Goal: Communication & Community: Participate in discussion

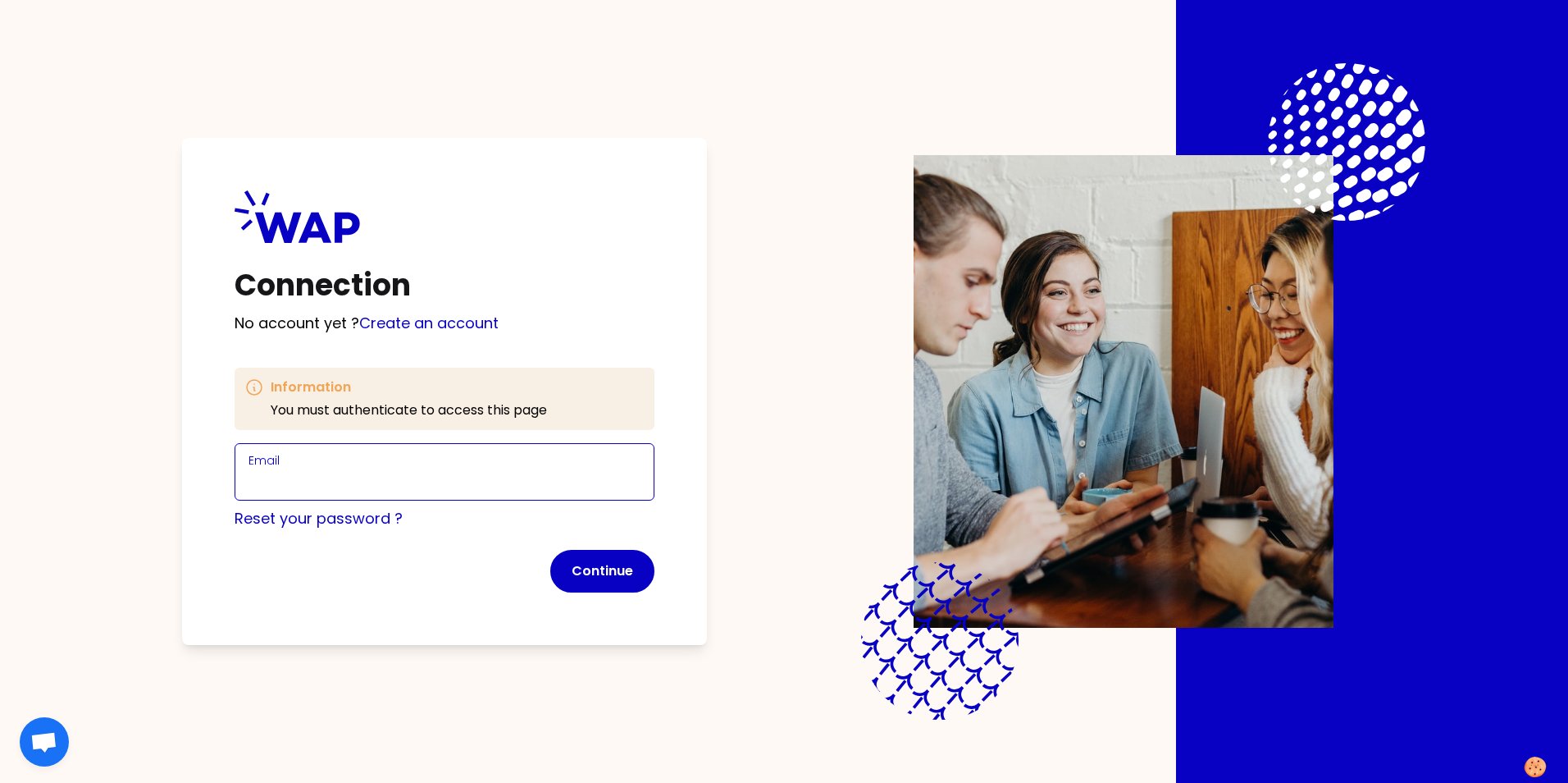
click at [425, 470] on input "Email" at bounding box center [444, 482] width 392 height 23
type input "[EMAIL_ADDRESS][DOMAIN_NAME]"
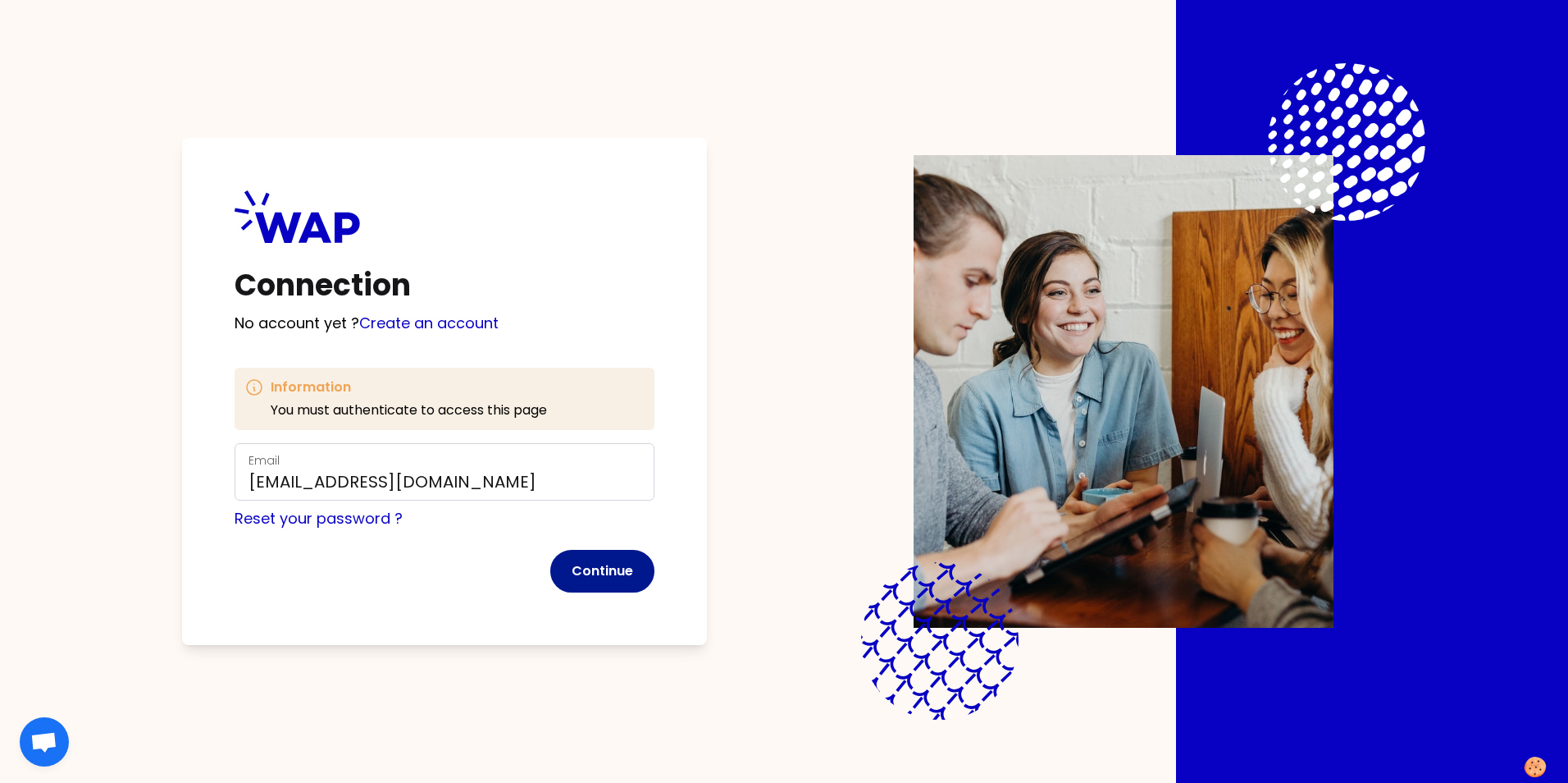
click at [587, 569] on button "Continue" at bounding box center [602, 571] width 104 height 42
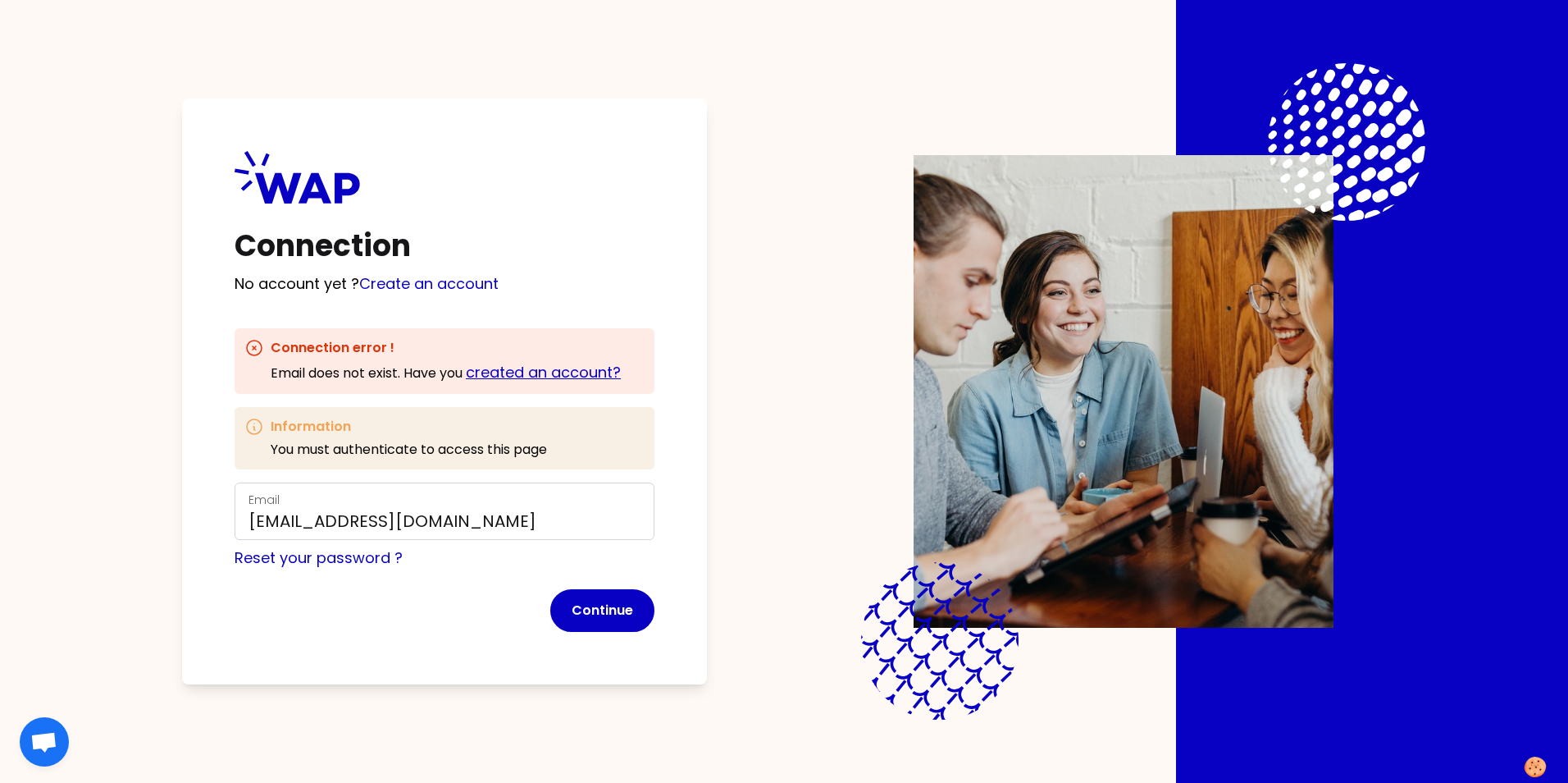
click at [514, 378] on link "created an account?" at bounding box center [543, 372] width 155 height 20
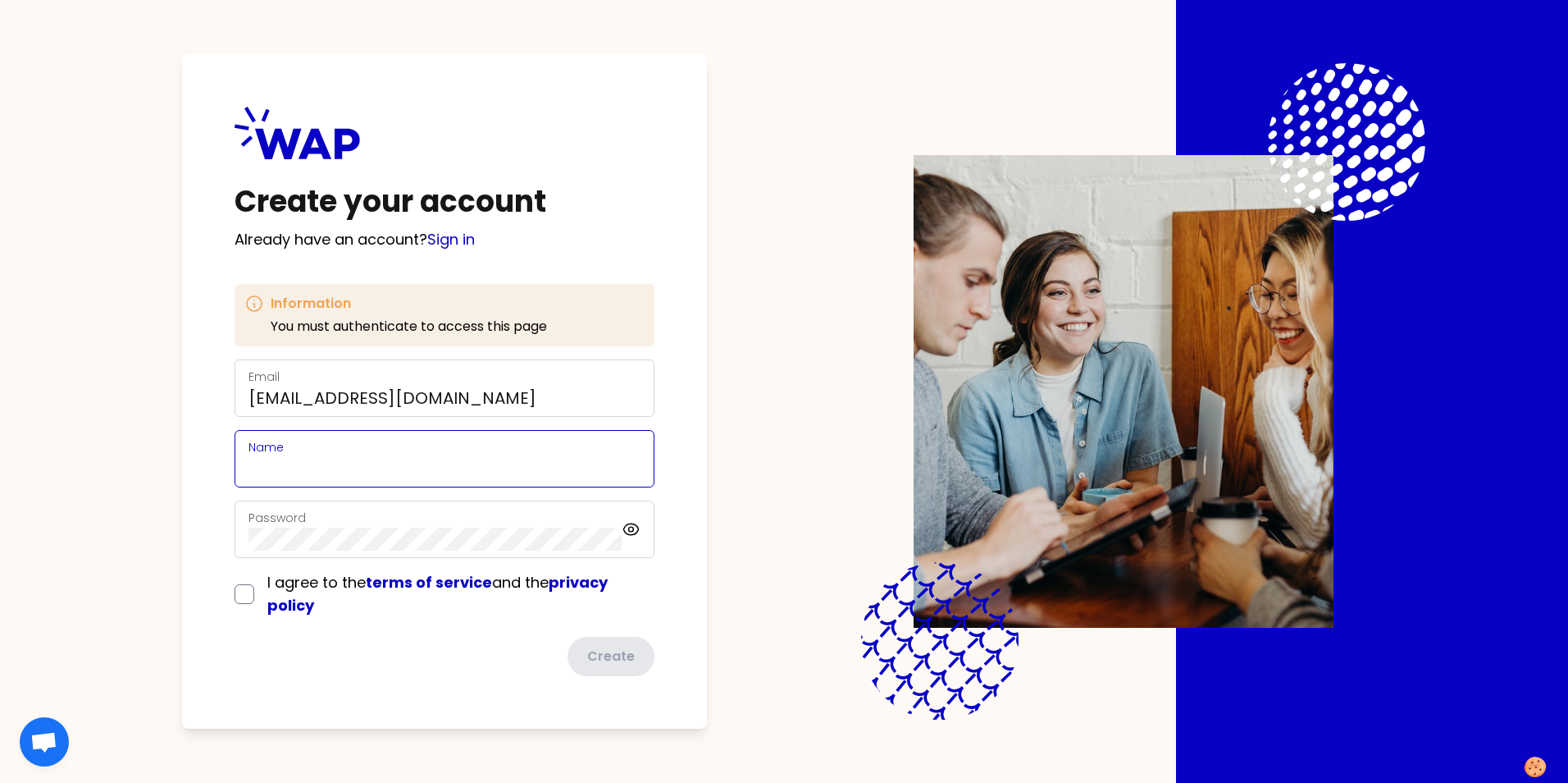
click at [302, 463] on input "Name" at bounding box center [444, 468] width 392 height 23
type input "Aniek"
click at [199, 365] on div "Create your account Already have an account? Sign in Information You must authe…" at bounding box center [445, 391] width 525 height 675
click at [249, 593] on input "checkbox" at bounding box center [244, 594] width 19 height 19
checkbox input "true"
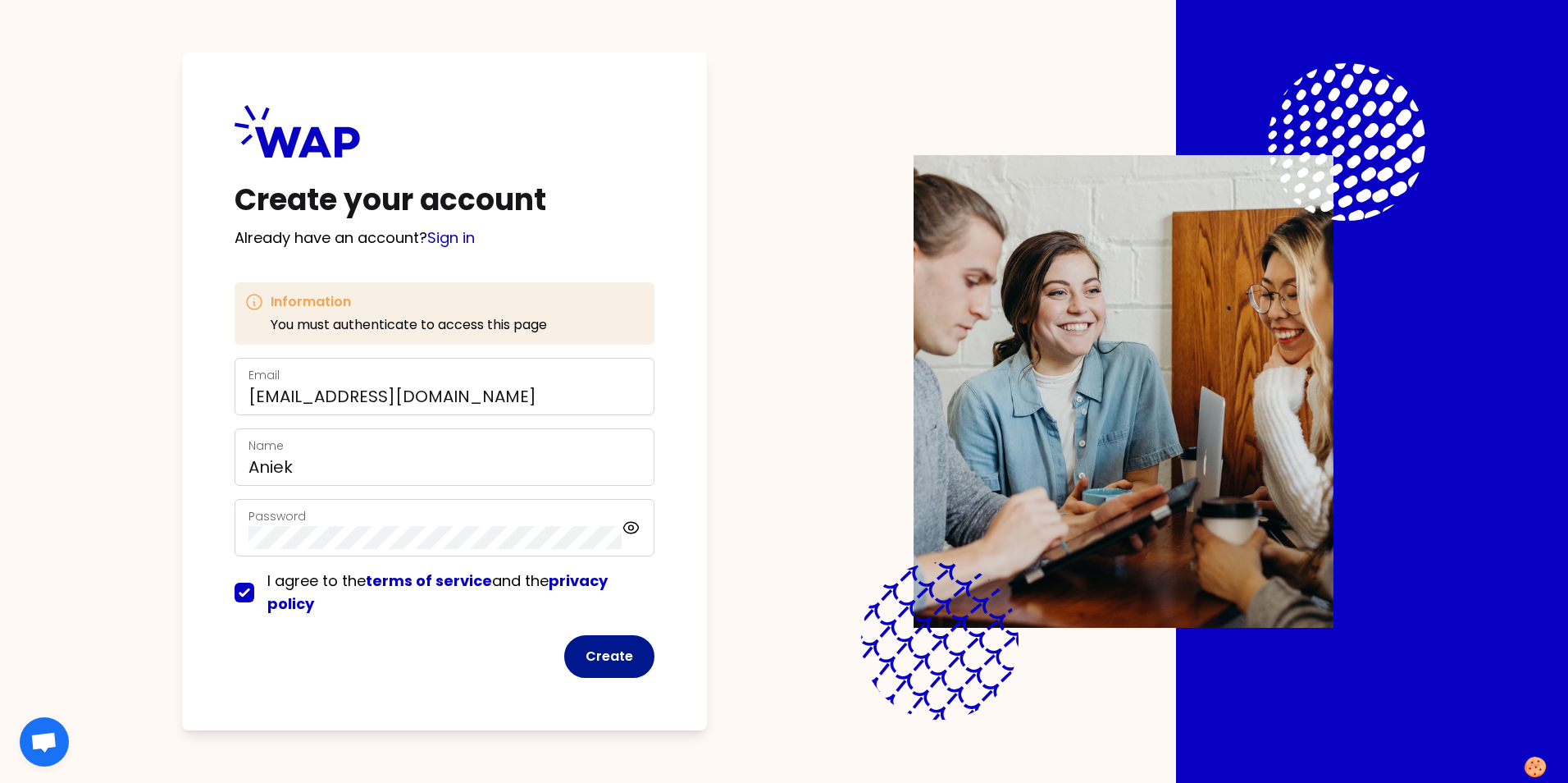
click at [624, 658] on button "Create" at bounding box center [609, 657] width 90 height 42
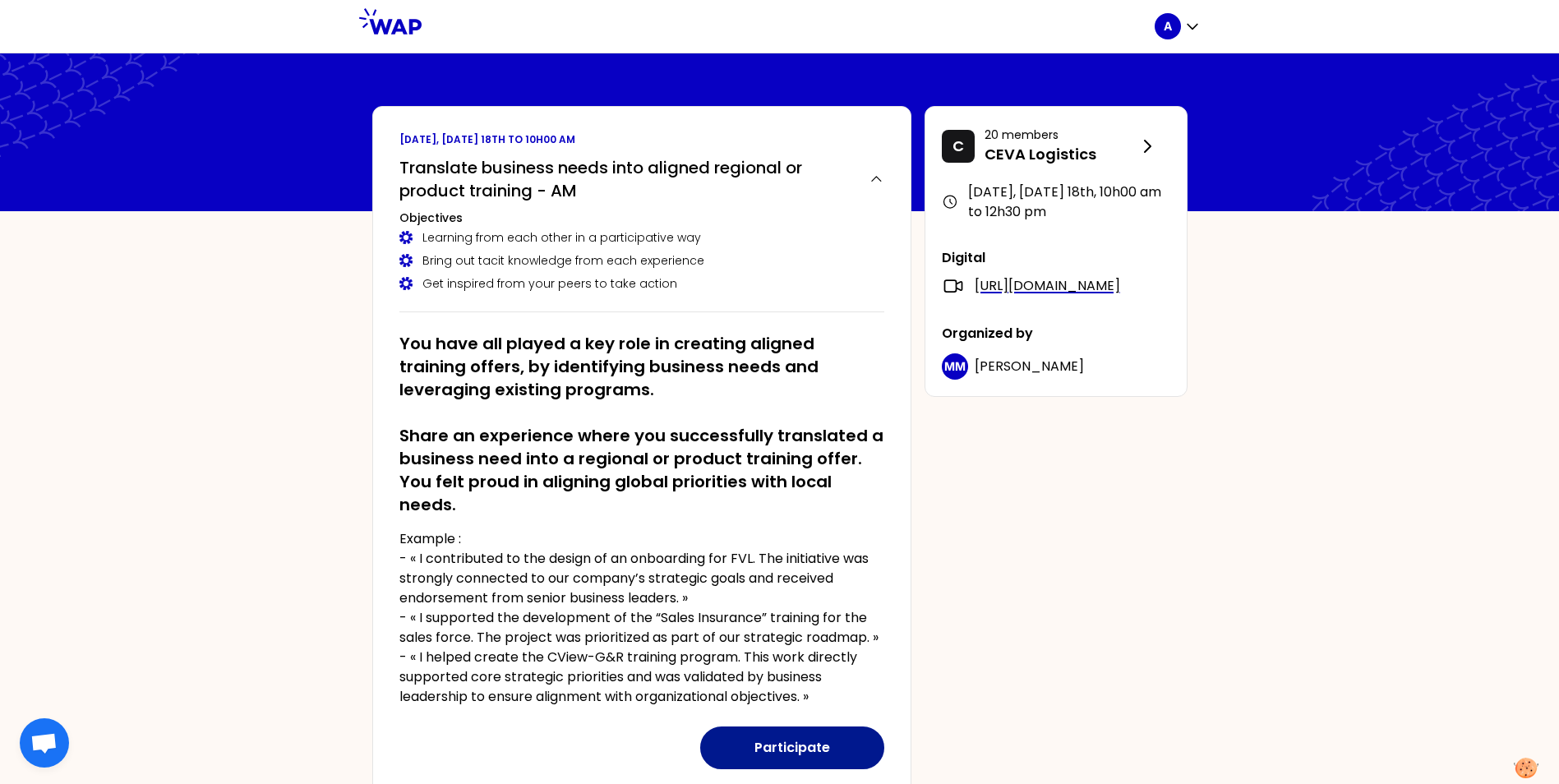
click at [780, 753] on button "Participate" at bounding box center [792, 747] width 184 height 43
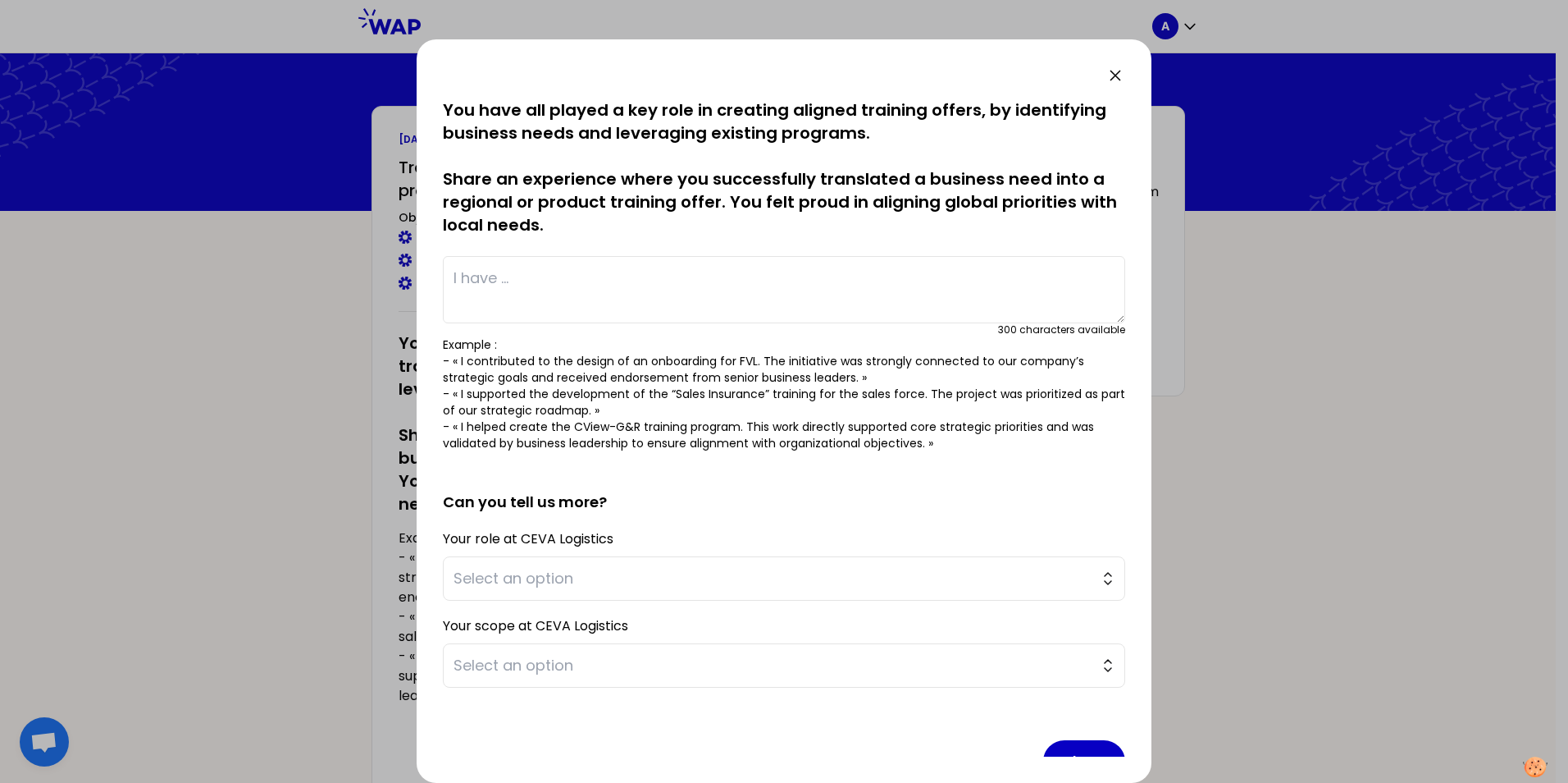
click at [580, 266] on textarea at bounding box center [784, 290] width 682 height 68
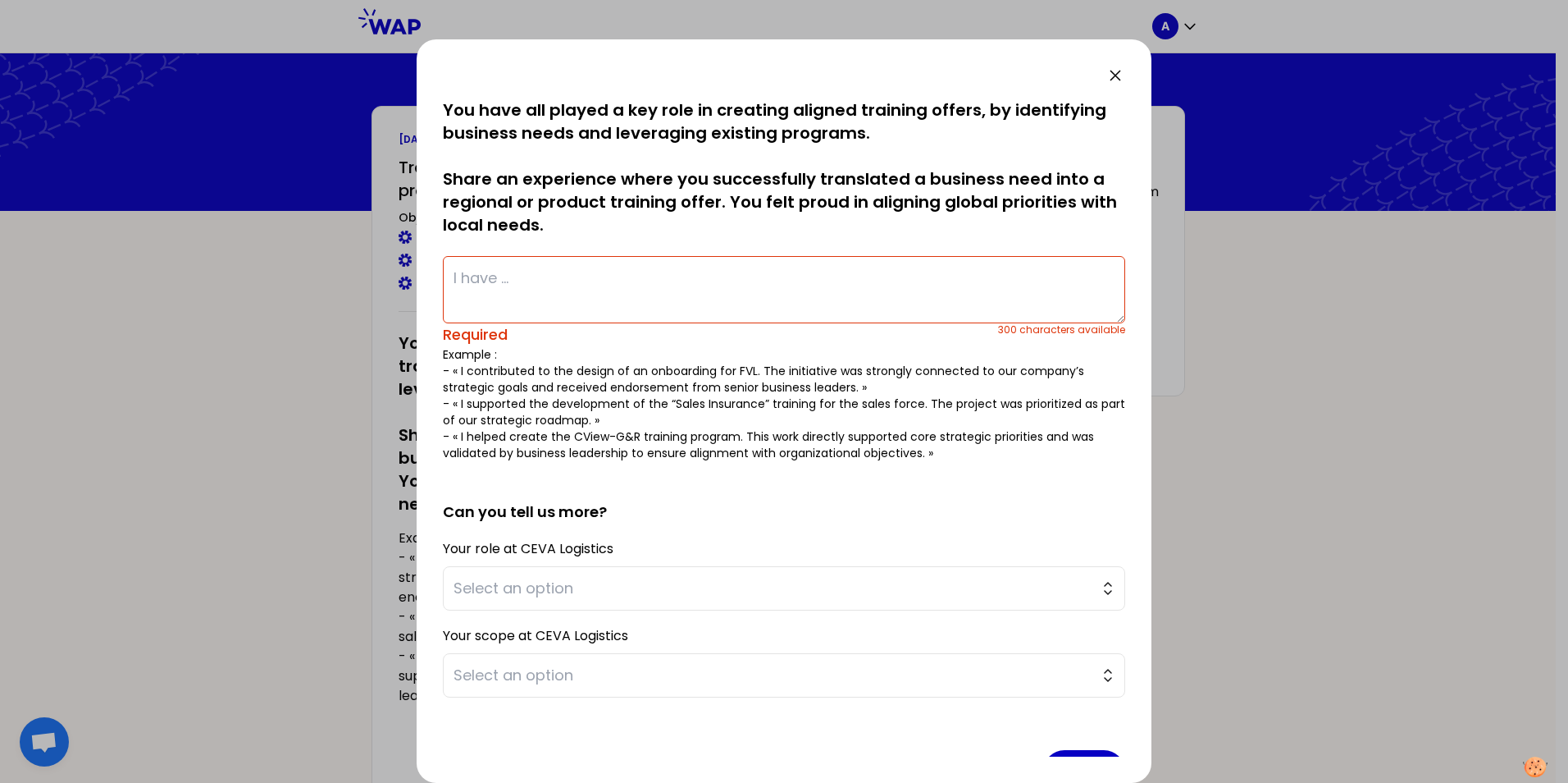
click at [544, 173] on p "You have all played a key role in creating aligned training offers, by identify…" at bounding box center [784, 167] width 682 height 138
click at [754, 289] on textarea at bounding box center [784, 290] width 682 height 68
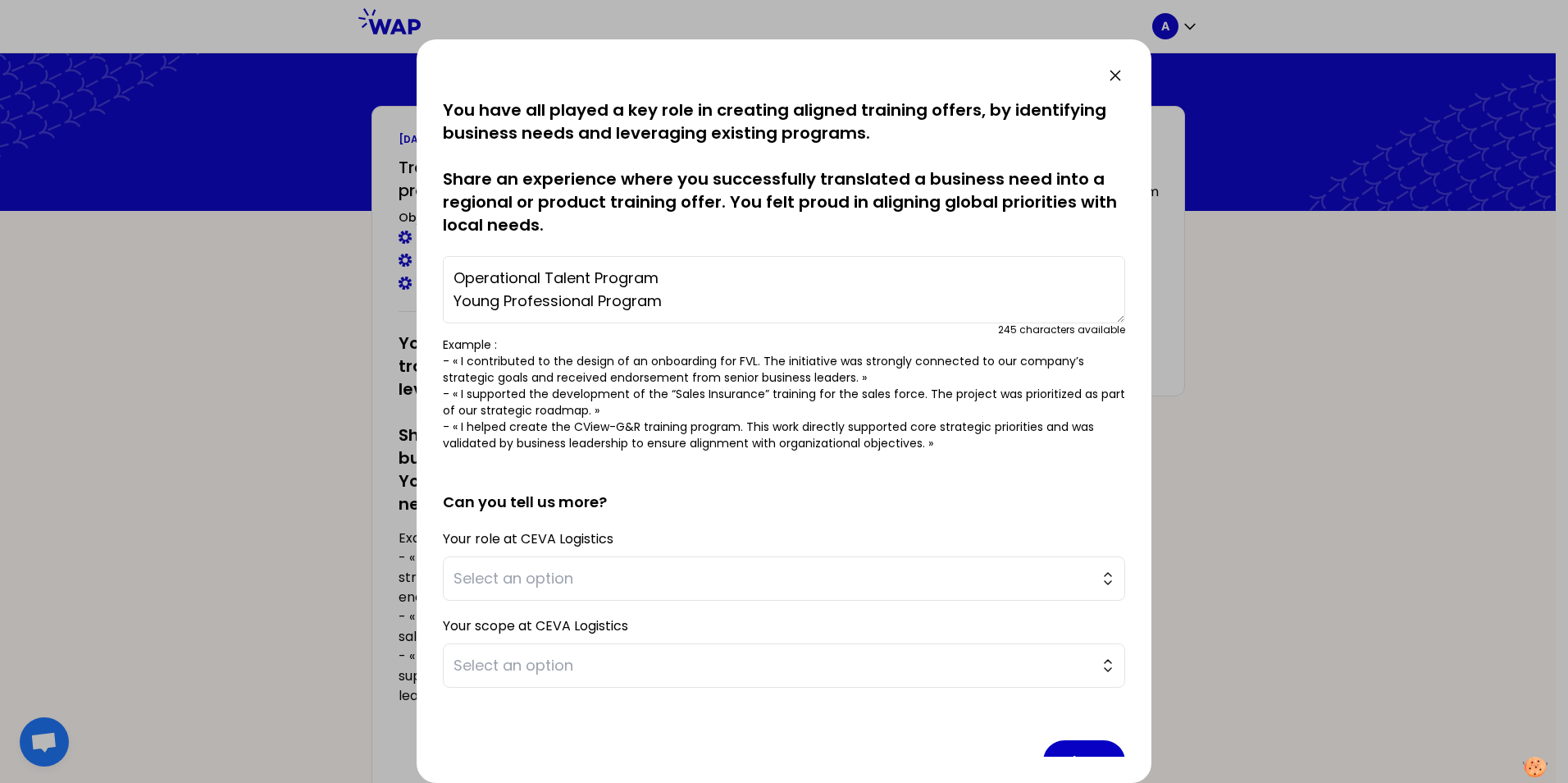
click at [723, 369] on p "Example : - « I contributed to the design of an onboarding for FVL. The initiat…" at bounding box center [784, 393] width 682 height 115
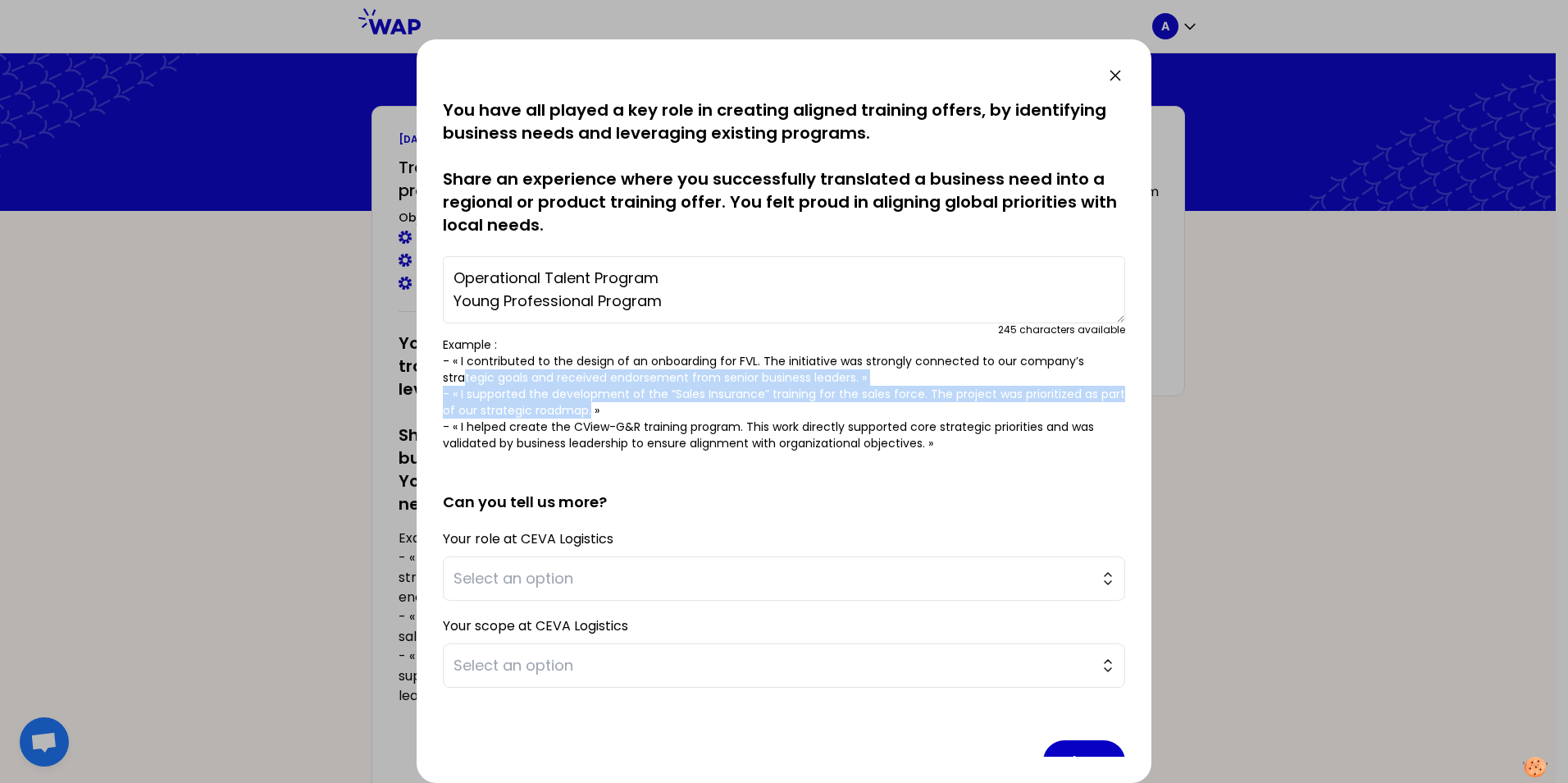
drag, startPoint x: 617, startPoint y: 405, endPoint x: 463, endPoint y: 378, distance: 156.3
click at [463, 378] on p "Example : - « I contributed to the design of an onboarding for FVL. The initiat…" at bounding box center [784, 393] width 682 height 115
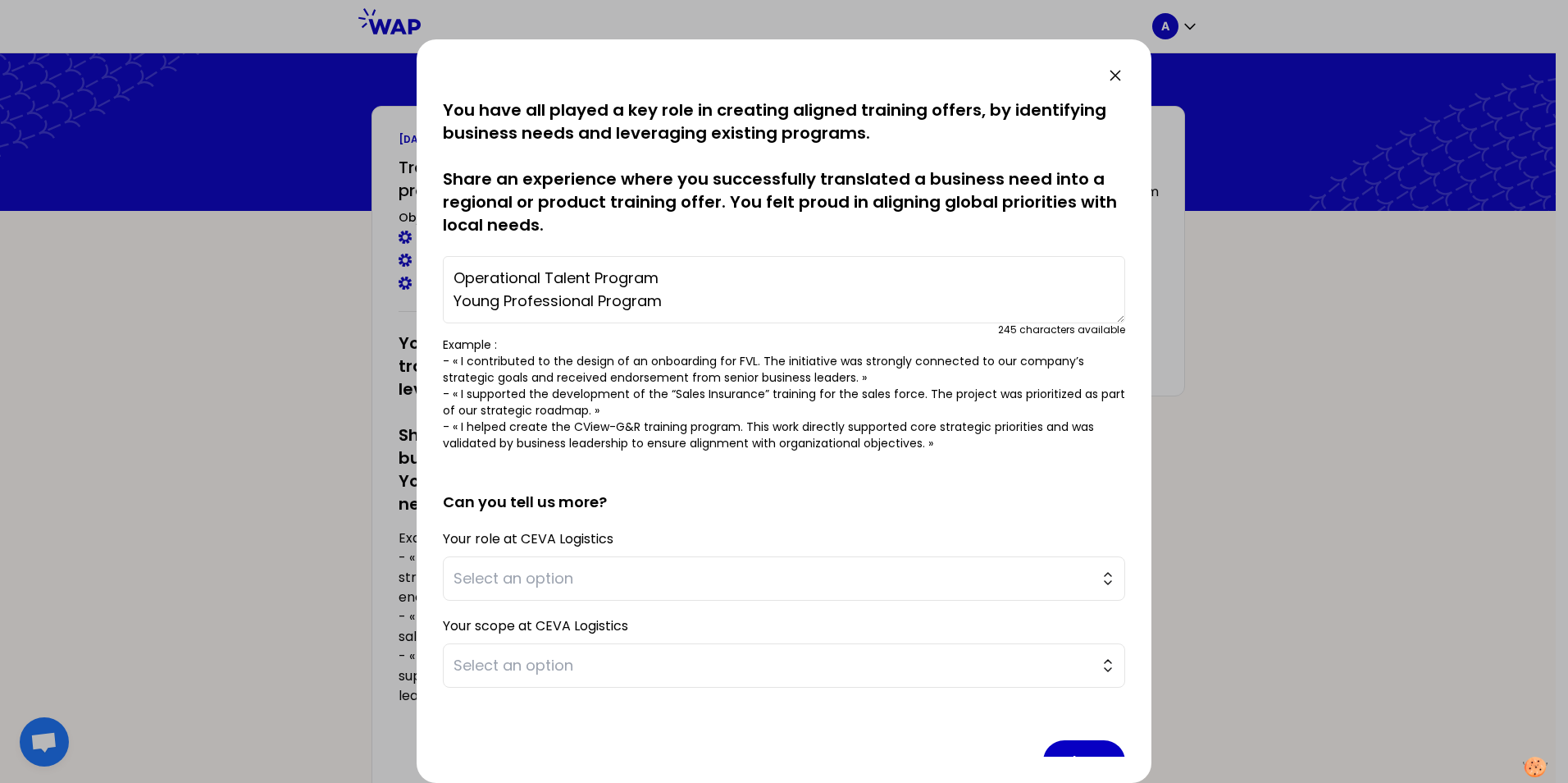
drag, startPoint x: 463, startPoint y: 378, endPoint x: 649, endPoint y: 439, distance: 195.7
click at [649, 439] on p "Example : - « I contributed to the design of an onboarding for FVL. The initiat…" at bounding box center [784, 393] width 682 height 115
click at [687, 270] on textarea "Operational Talent Program Young Professional Program" at bounding box center [784, 290] width 682 height 68
paste textarea "for operators who have progressed to Assistant Supervisor"
drag, startPoint x: 806, startPoint y: 276, endPoint x: 939, endPoint y: 280, distance: 133.1
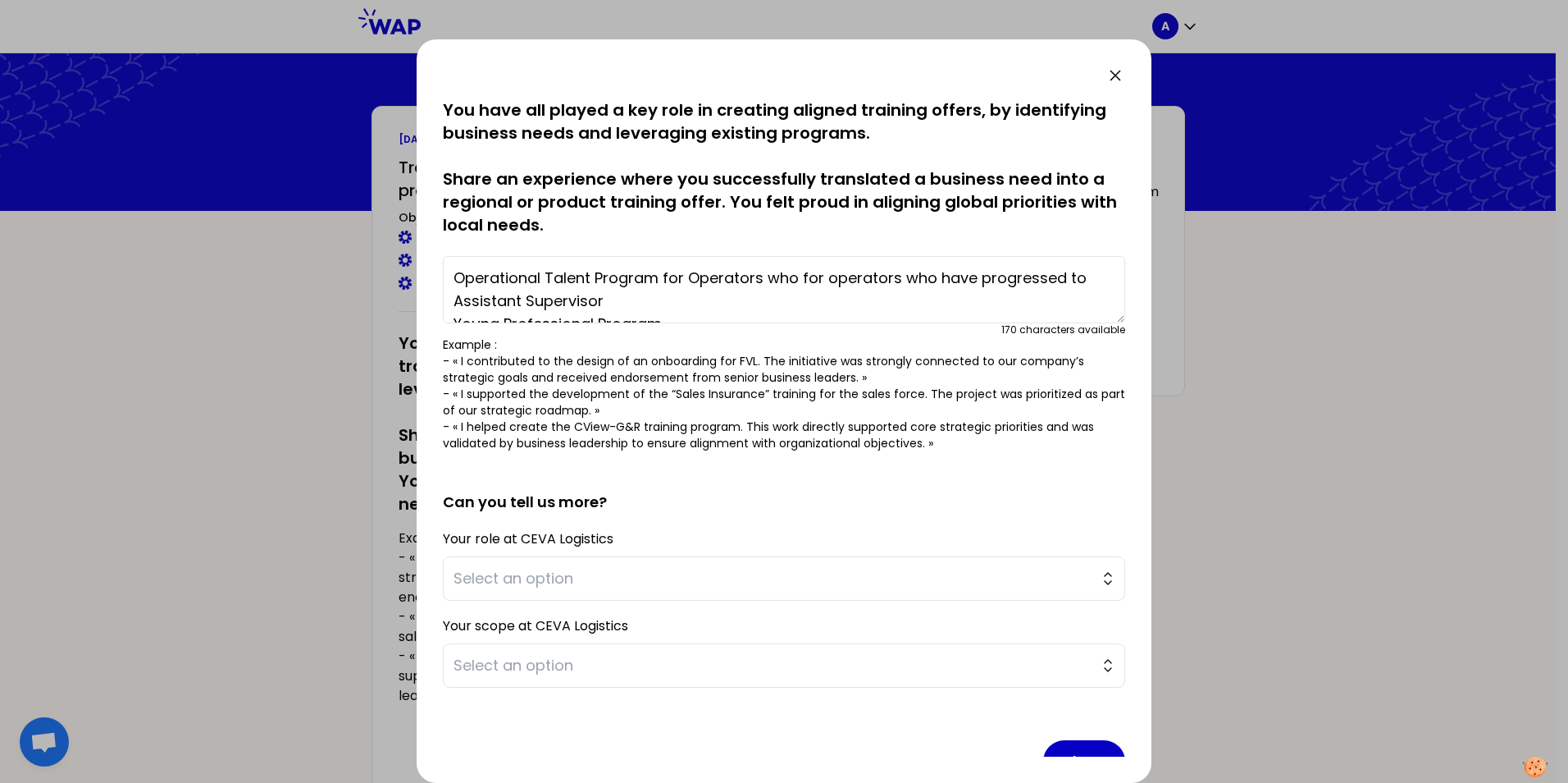
click at [939, 280] on textarea "Operational Talent Program for Operators who for operators who have progressed …" at bounding box center [784, 290] width 682 height 68
click at [718, 297] on textarea "Operational Talent Program for Operators who have progressed to Assistant Super…" at bounding box center [784, 290] width 682 height 68
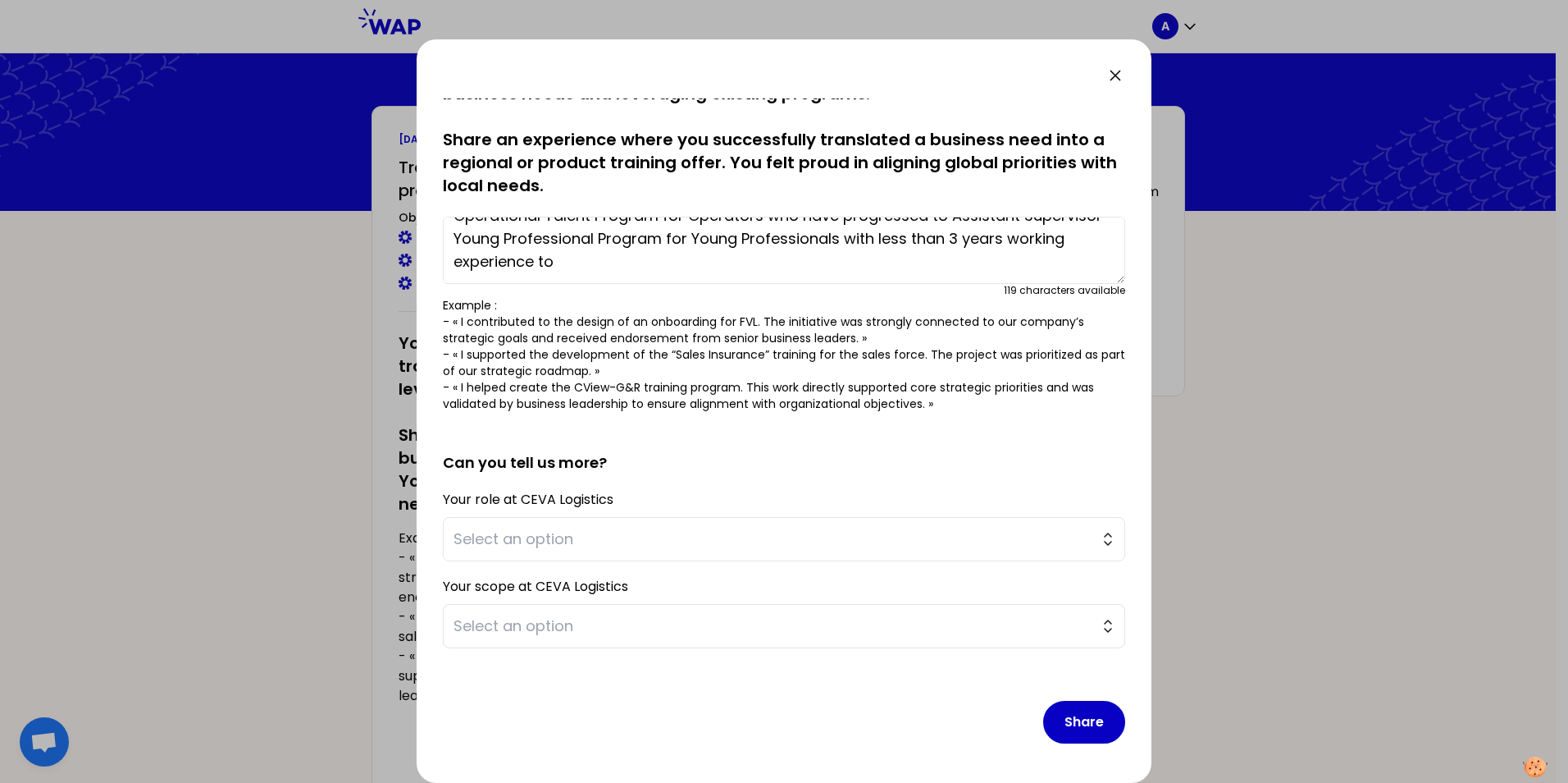
scroll to position [46, 0]
paste textarea "o gain a broader view of CEVA's products and expand their network."
click at [570, 261] on textarea "Operational Talent Program for Operators who have progressed to Assistant Super…" at bounding box center [784, 250] width 682 height 68
type textarea "Operational Talent Program for Operators who have progressed to Assistant Super…"
click at [564, 517] on div "Your role at CEVA Logistics Select an option" at bounding box center [784, 524] width 682 height 73
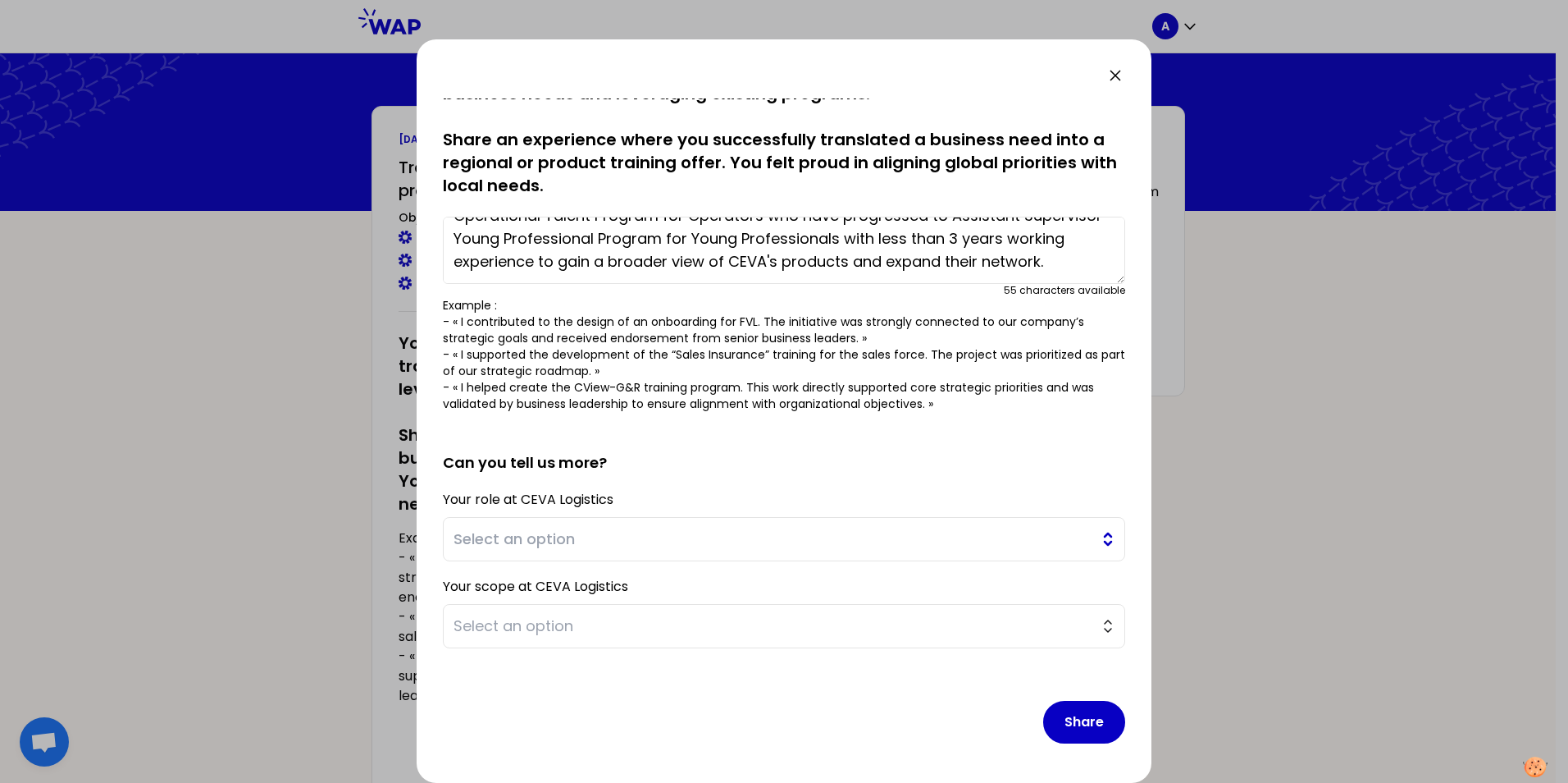
click at [560, 541] on span "Select an option" at bounding box center [772, 539] width 638 height 23
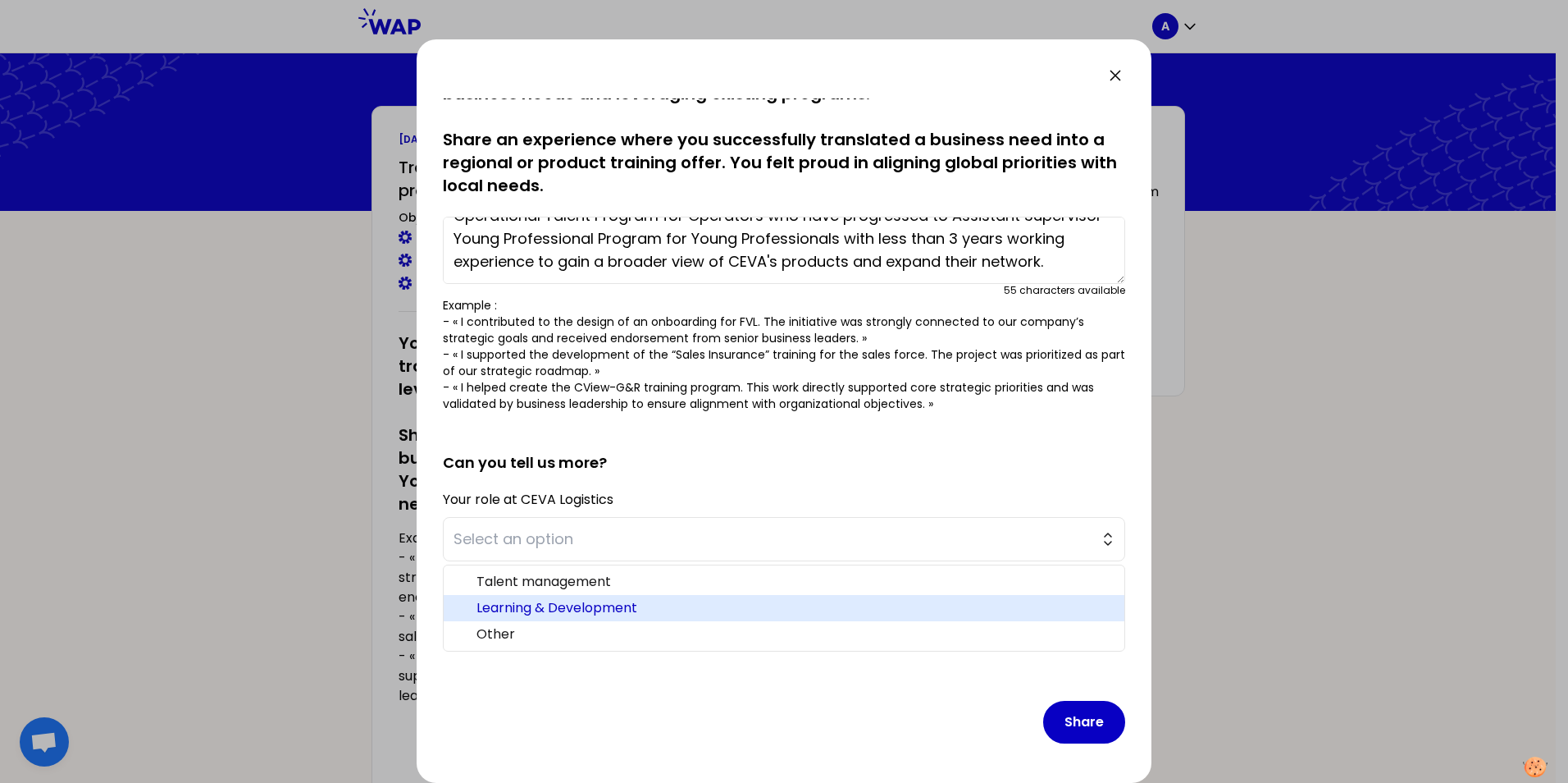
click at [550, 604] on span "Learning & Development" at bounding box center [794, 607] width 635 height 19
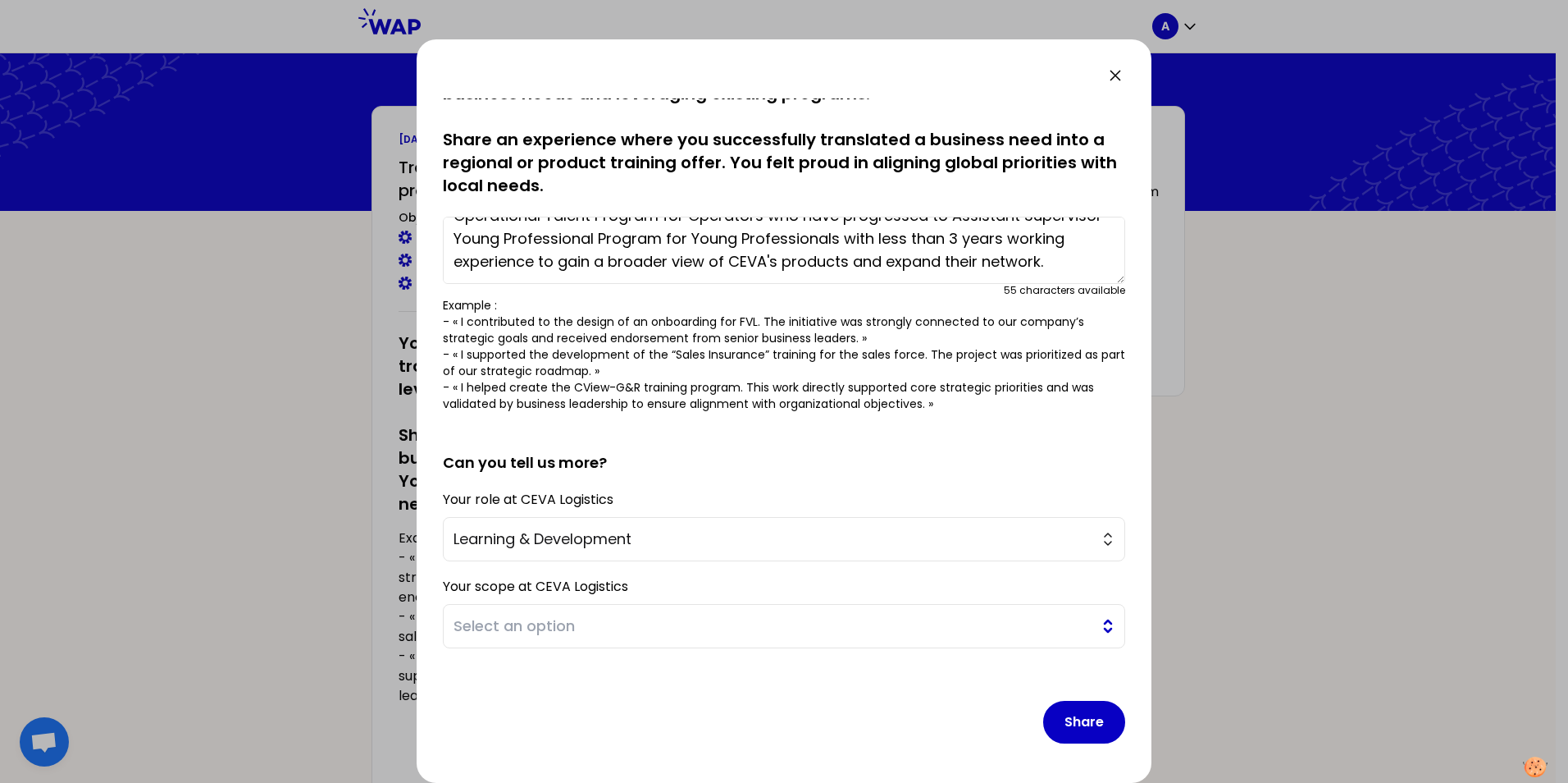
click at [522, 617] on span "Select an option" at bounding box center [772, 626] width 638 height 23
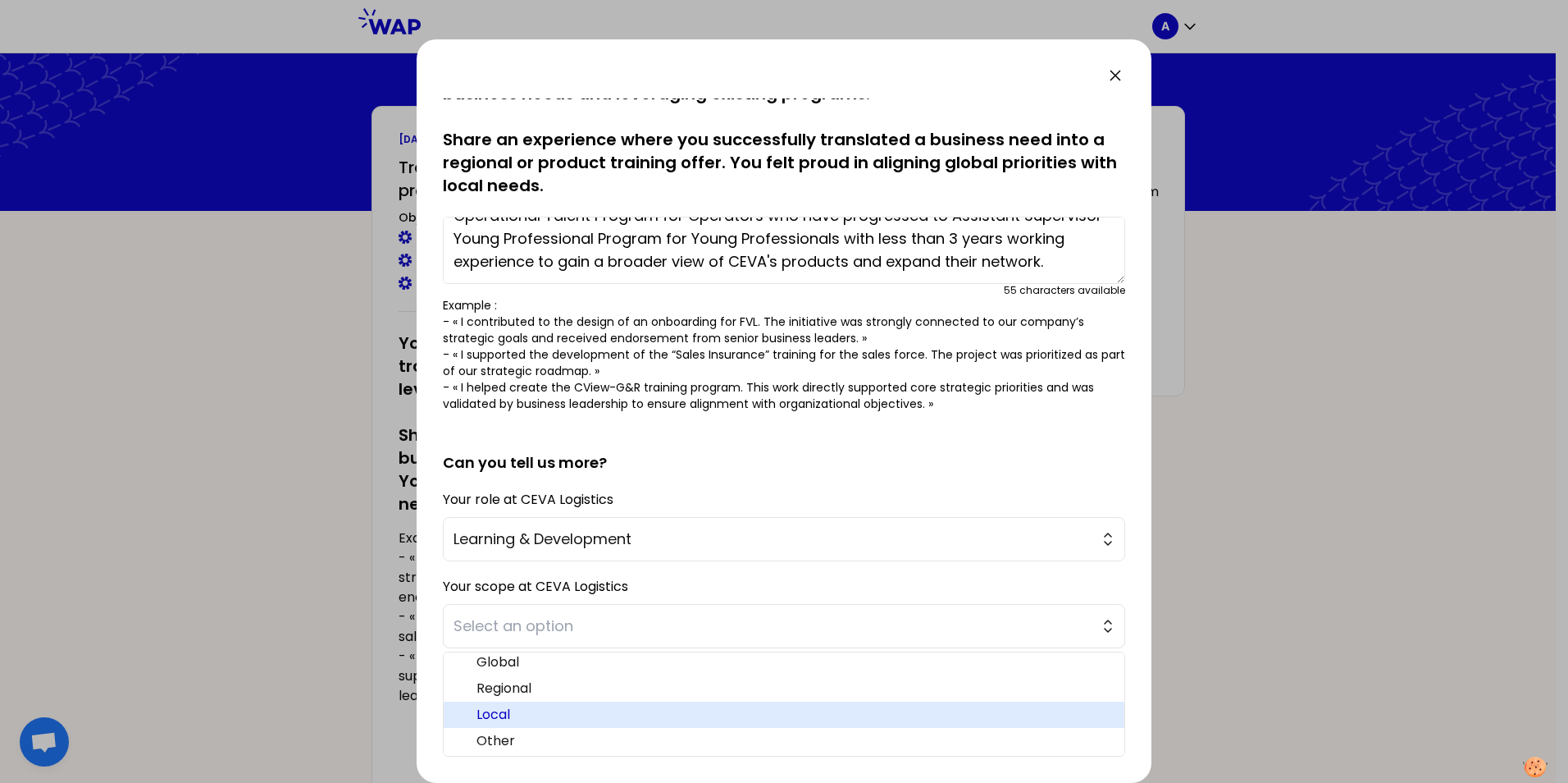
scroll to position [8, 0]
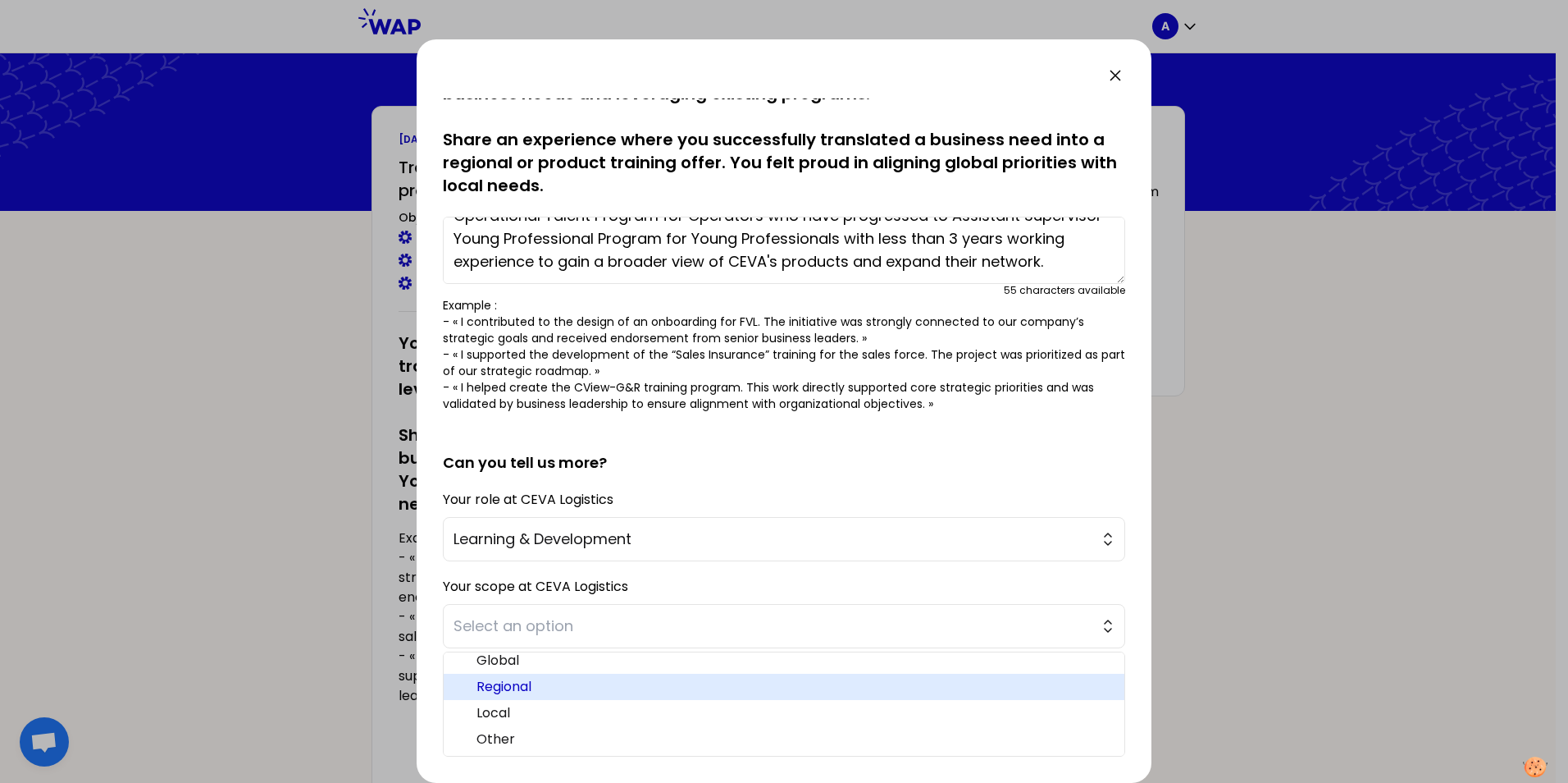
click at [532, 677] on span "Regional" at bounding box center [794, 686] width 635 height 19
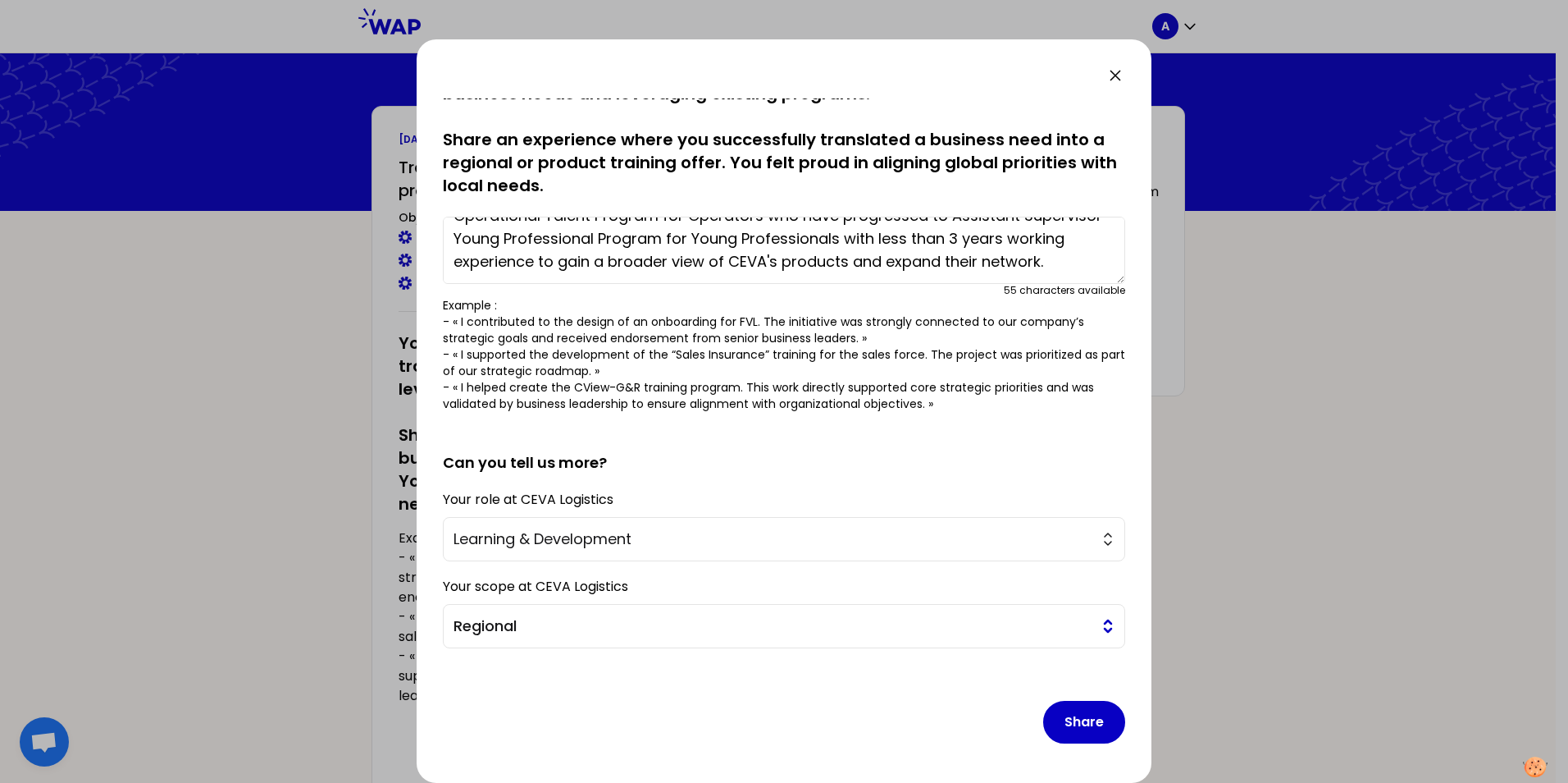
click at [528, 620] on span "Regional" at bounding box center [772, 626] width 638 height 23
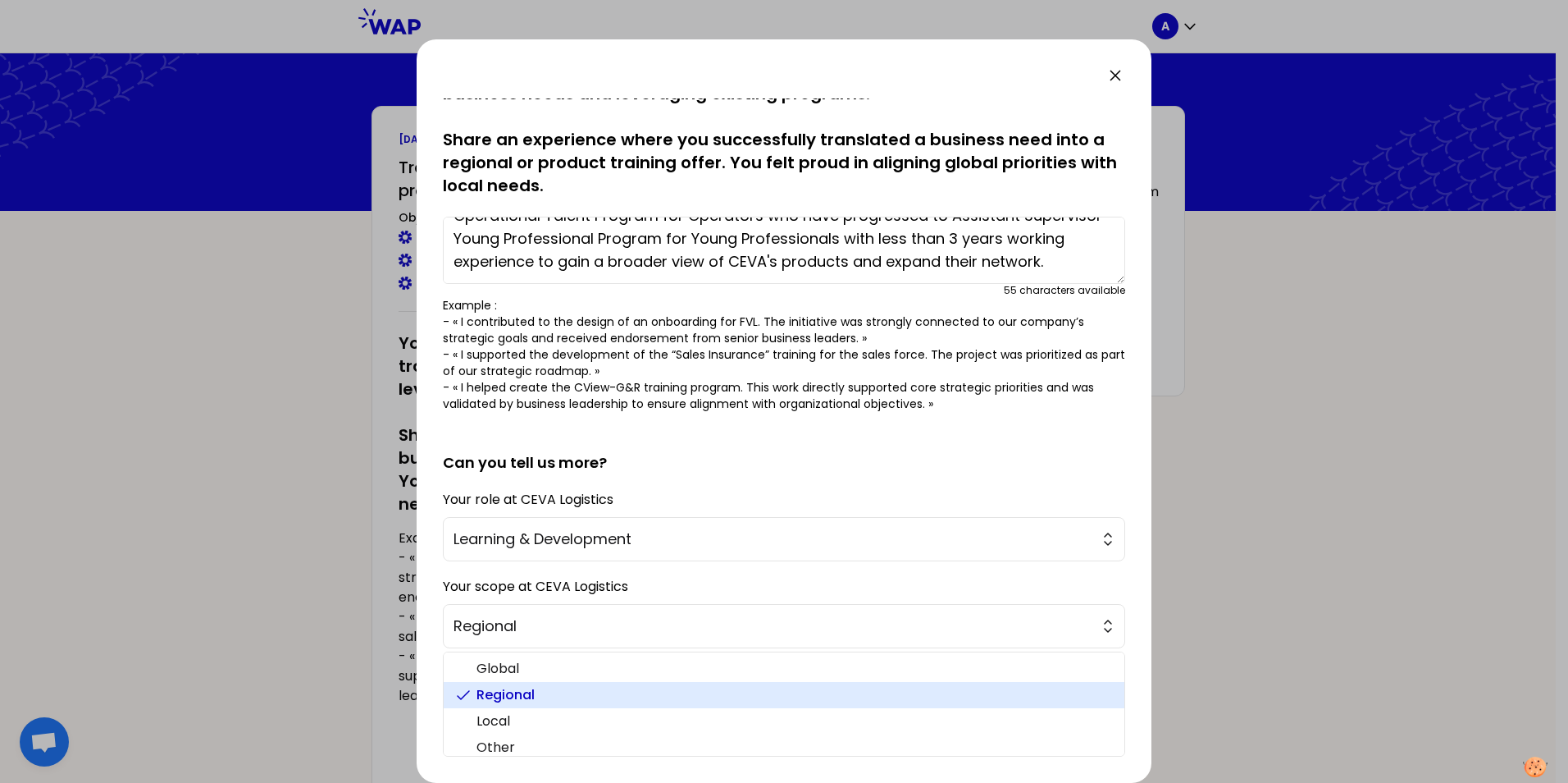
click at [519, 695] on span "Regional" at bounding box center [794, 695] width 635 height 19
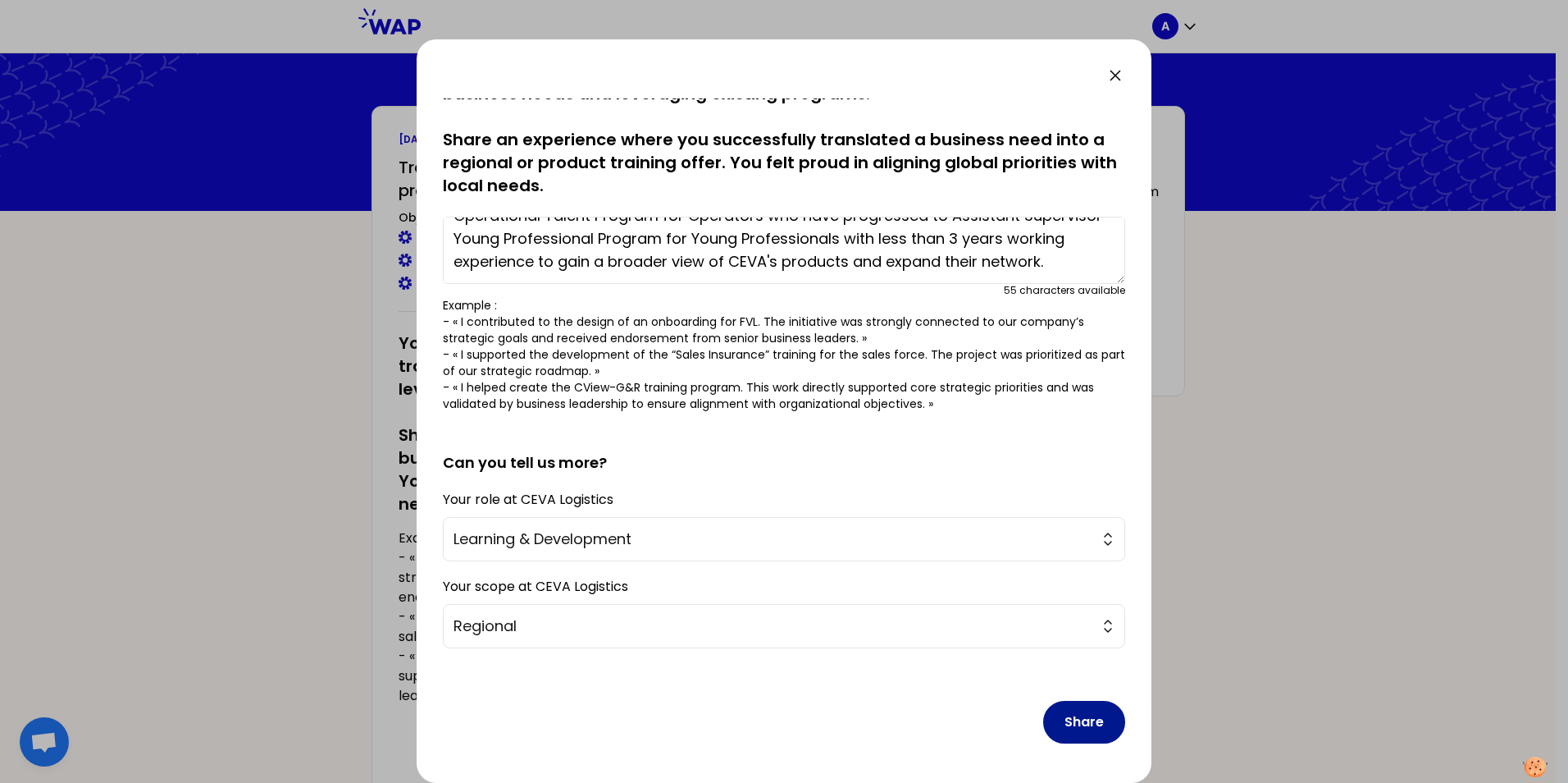
click at [1085, 714] on button "Share" at bounding box center [1084, 722] width 82 height 42
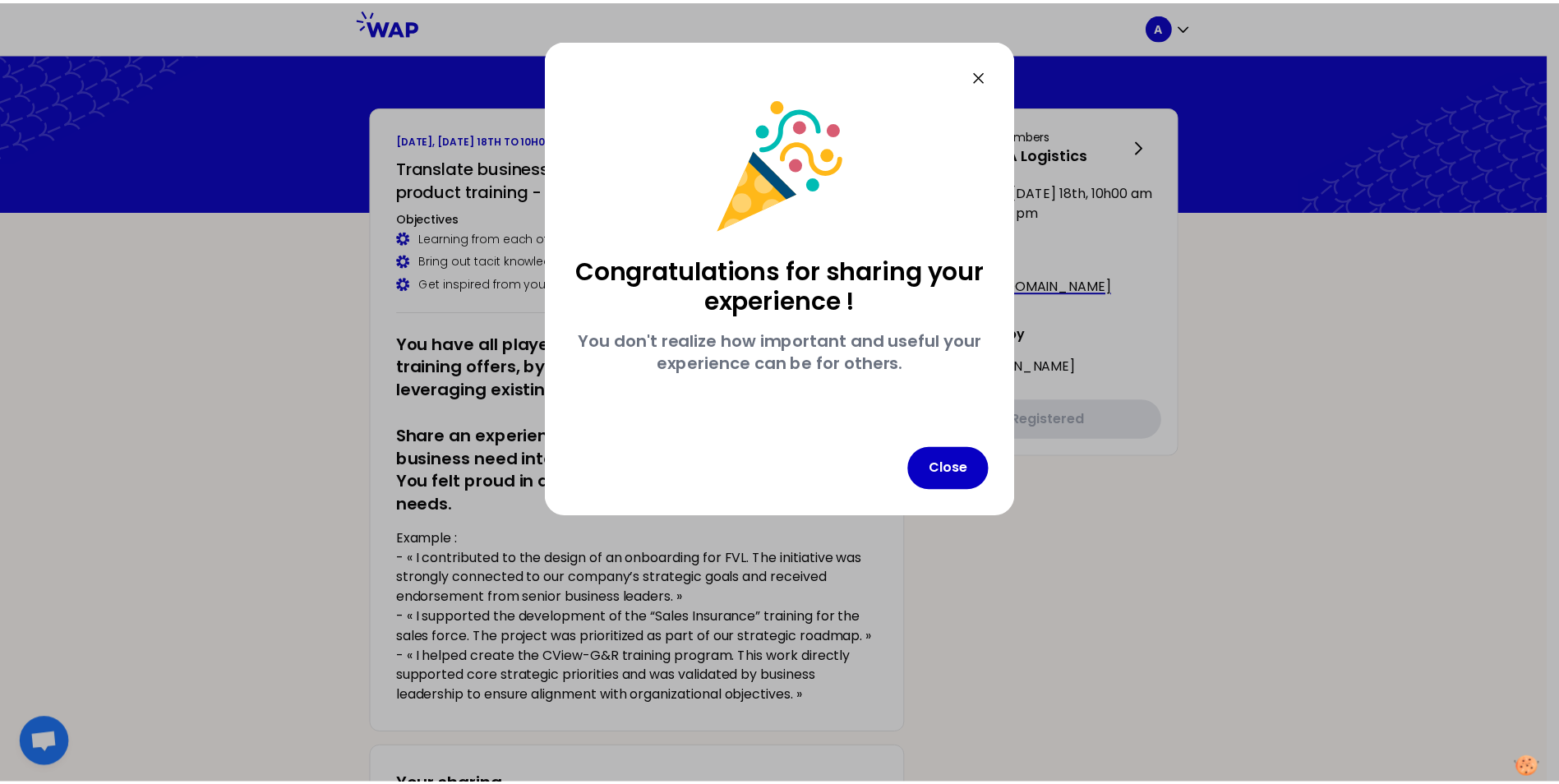
scroll to position [0, 0]
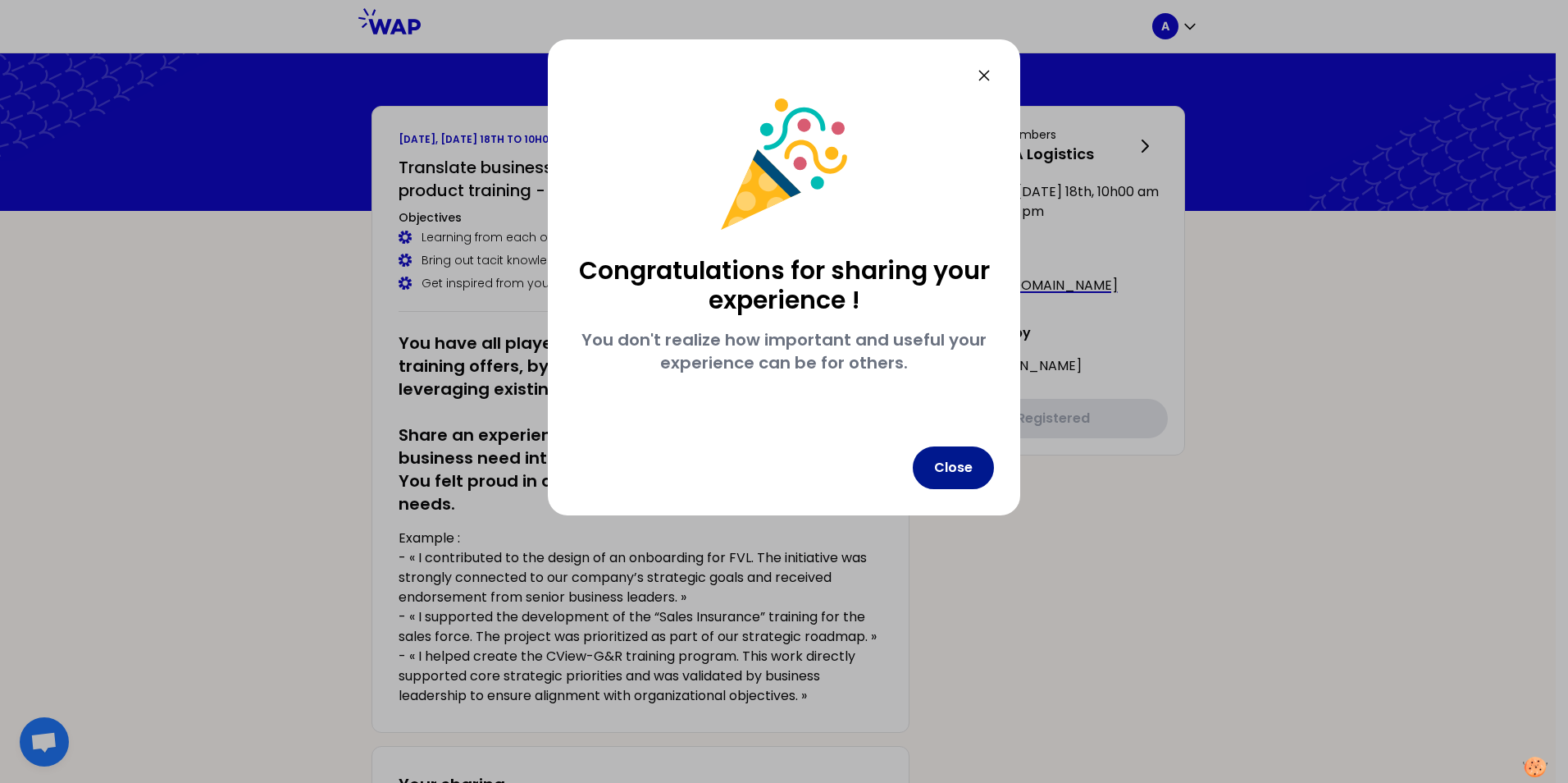
click at [950, 479] on button "Close" at bounding box center [953, 467] width 81 height 42
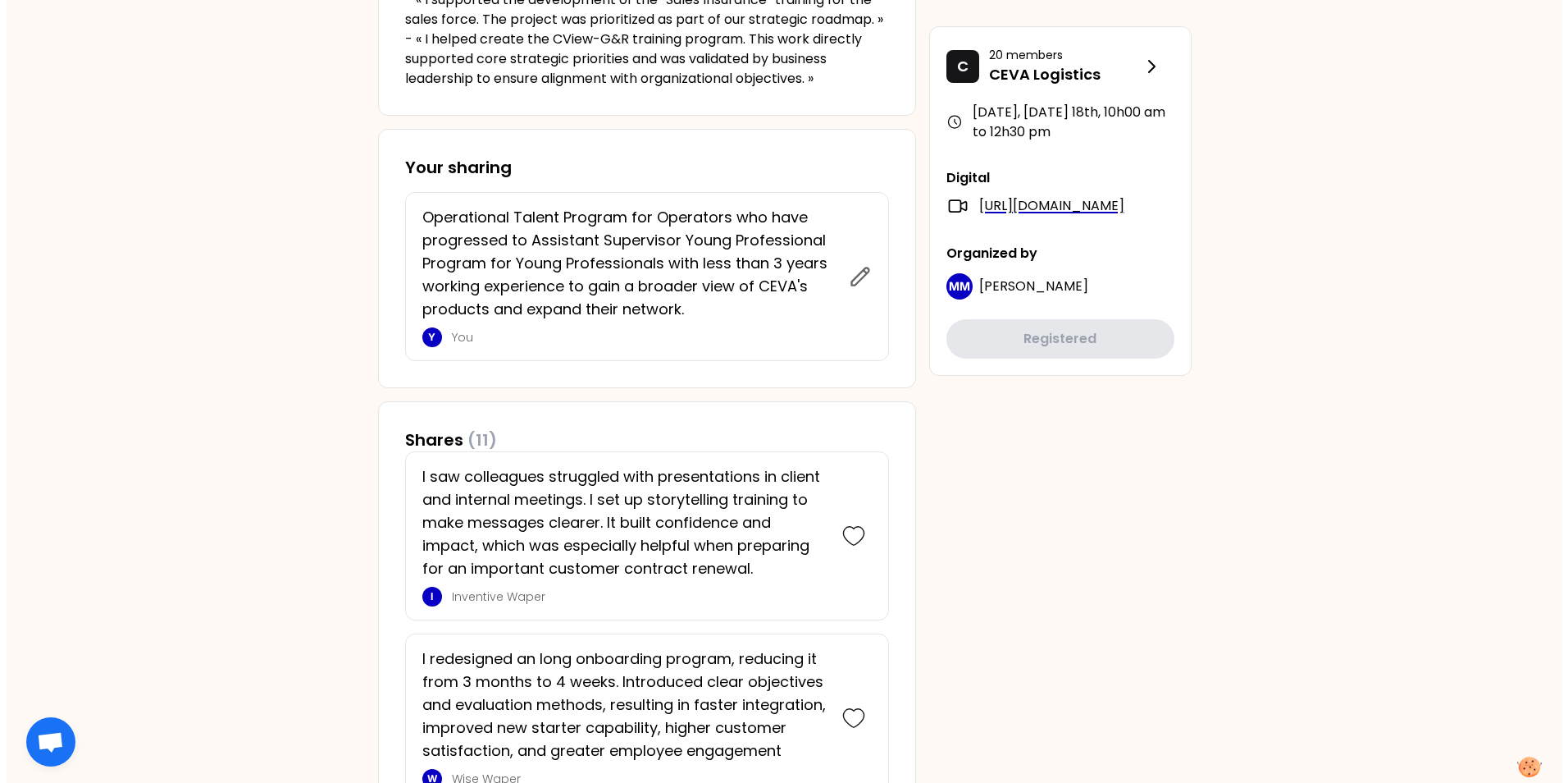
scroll to position [657, 0]
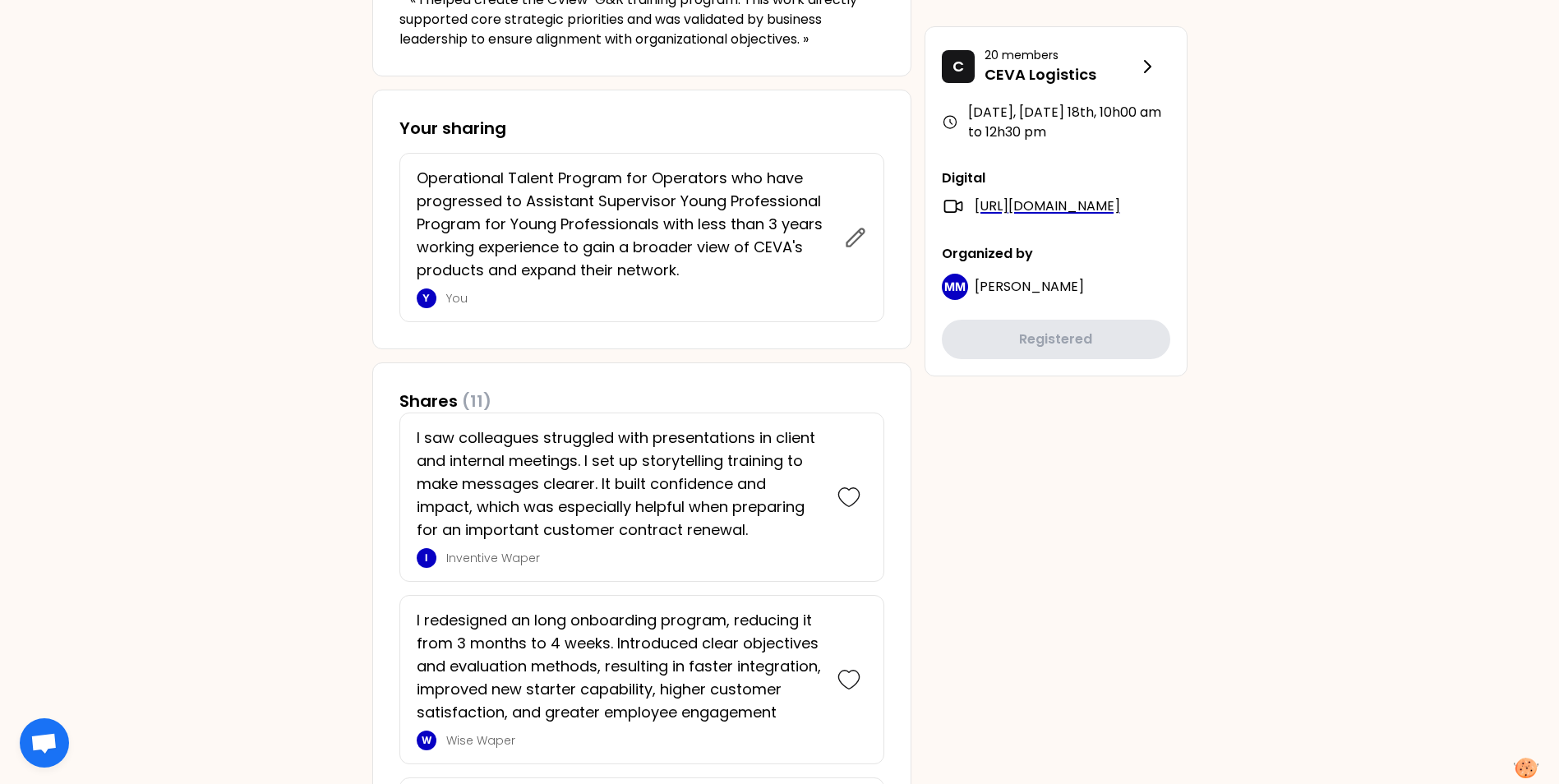
click at [682, 208] on p "Operational Talent Program for Operators who have progressed to Assistant Super…" at bounding box center [626, 224] width 418 height 115
click at [866, 232] on icon at bounding box center [856, 238] width 23 height 23
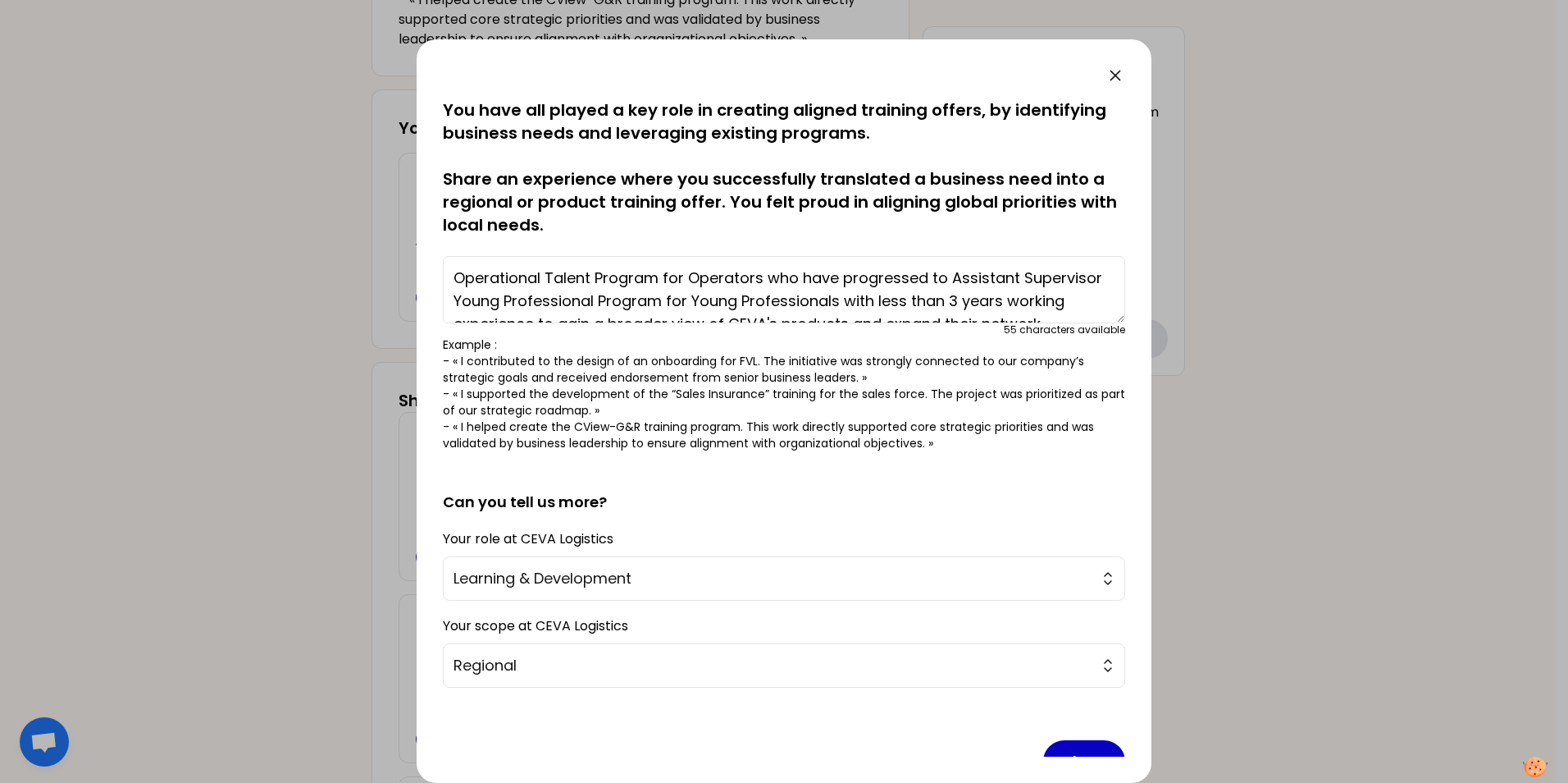
click at [601, 305] on textarea "Operational Talent Program for Operators who have progressed to Assistant Super…" at bounding box center [784, 290] width 682 height 68
click at [454, 278] on textarea "Operational Talent Program for Operators who have progressed to Assistant Super…" at bounding box center [784, 290] width 682 height 68
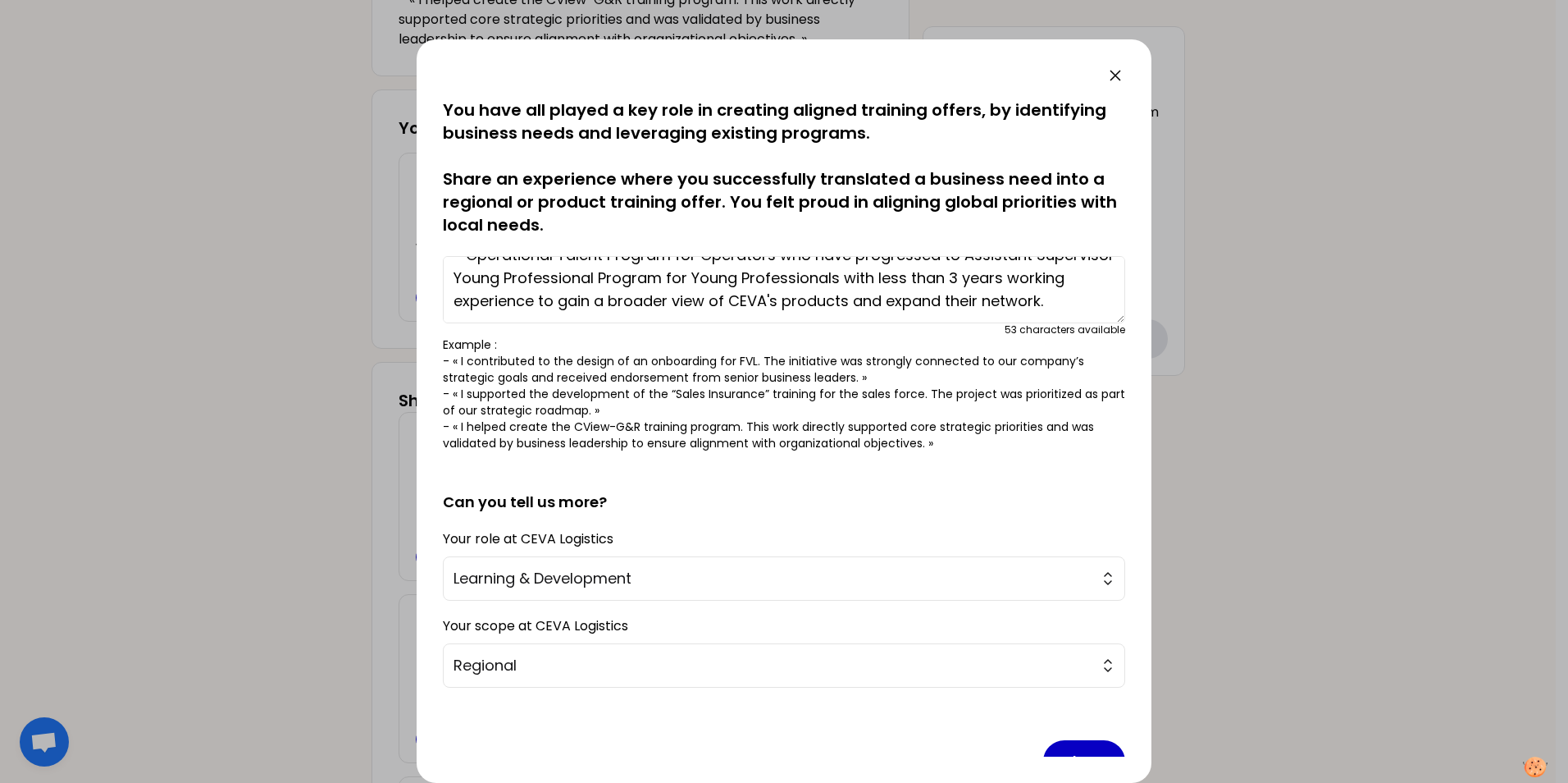
click at [455, 281] on textarea "- Operational Talent Program for Operators who have progressed to Assistant Sup…" at bounding box center [784, 290] width 682 height 68
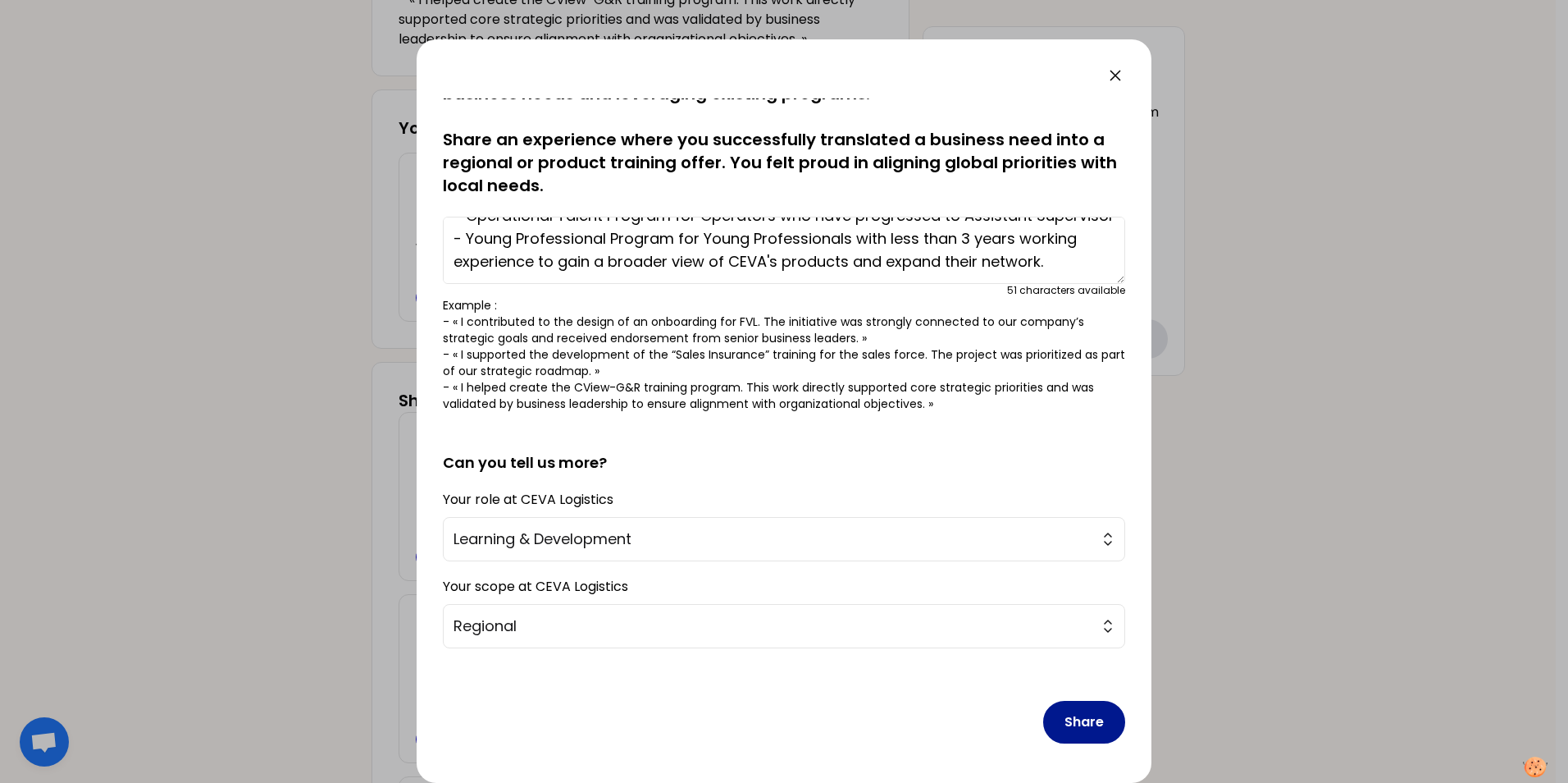
type textarea "- Operational Talent Program for Operators who have progressed to Assistant Sup…"
click at [1066, 728] on button "Share" at bounding box center [1084, 722] width 82 height 42
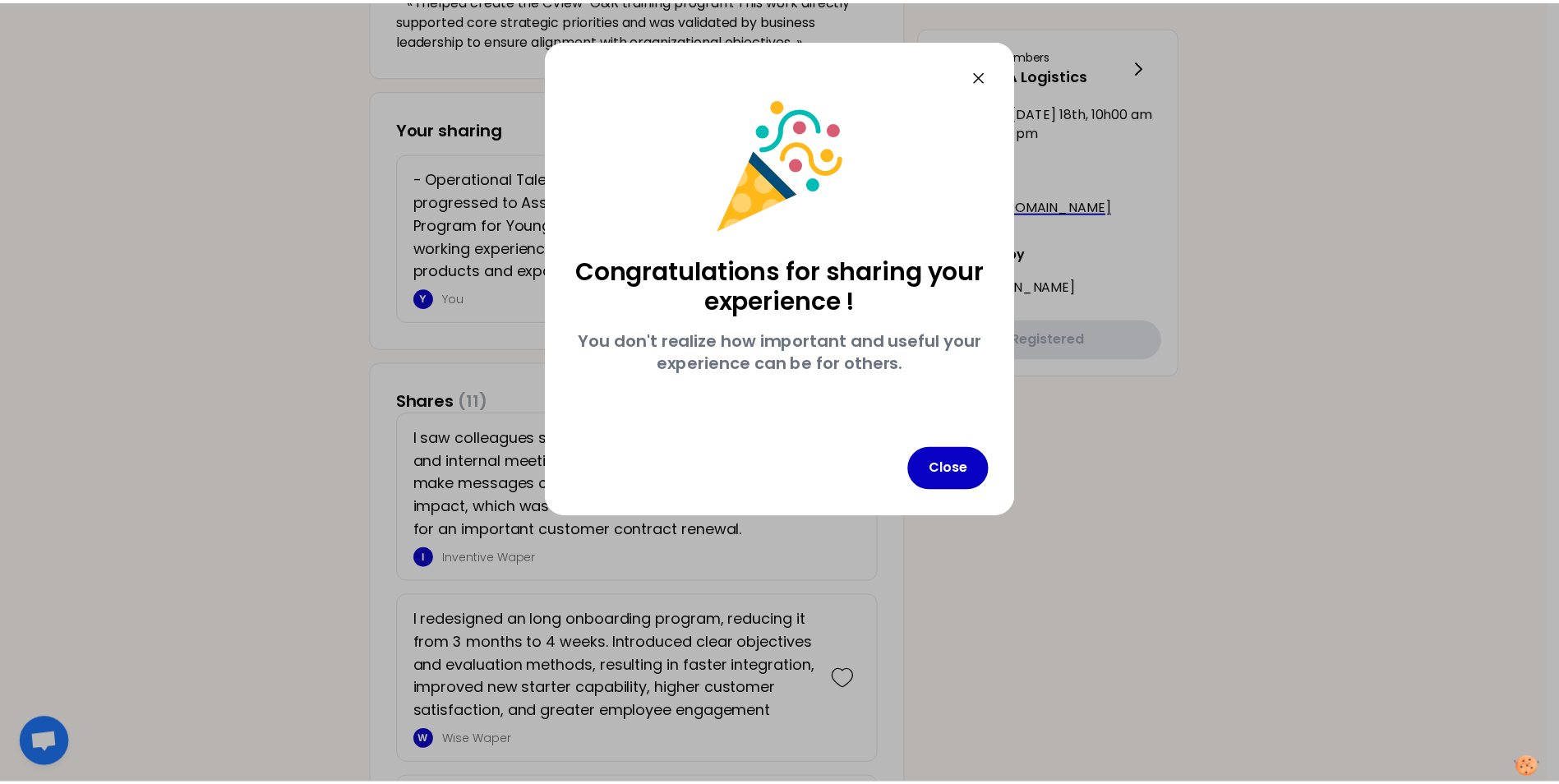
scroll to position [0, 0]
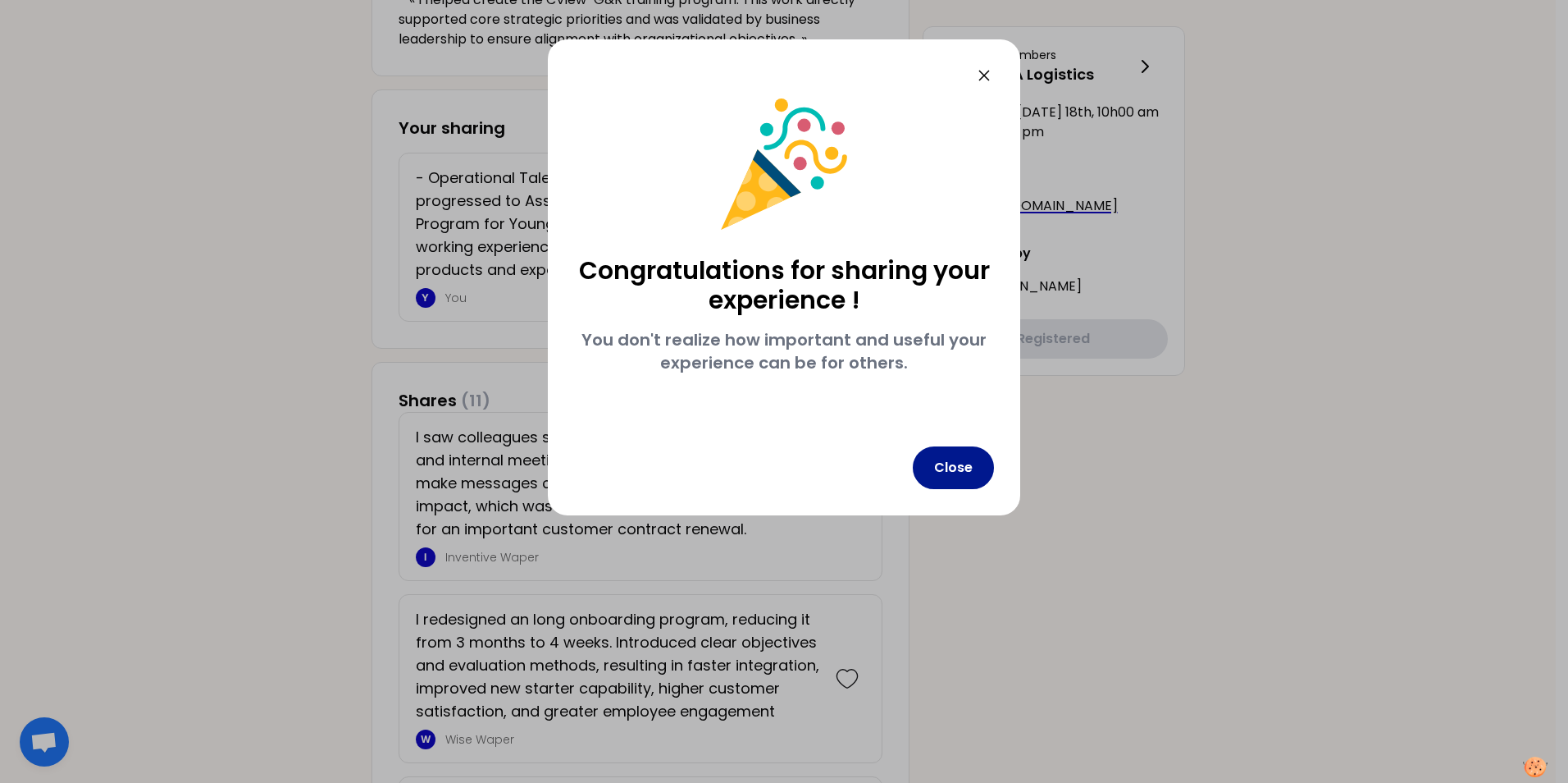
click at [971, 464] on button "Close" at bounding box center [953, 467] width 81 height 42
